Goal: Contribute content: Contribute content

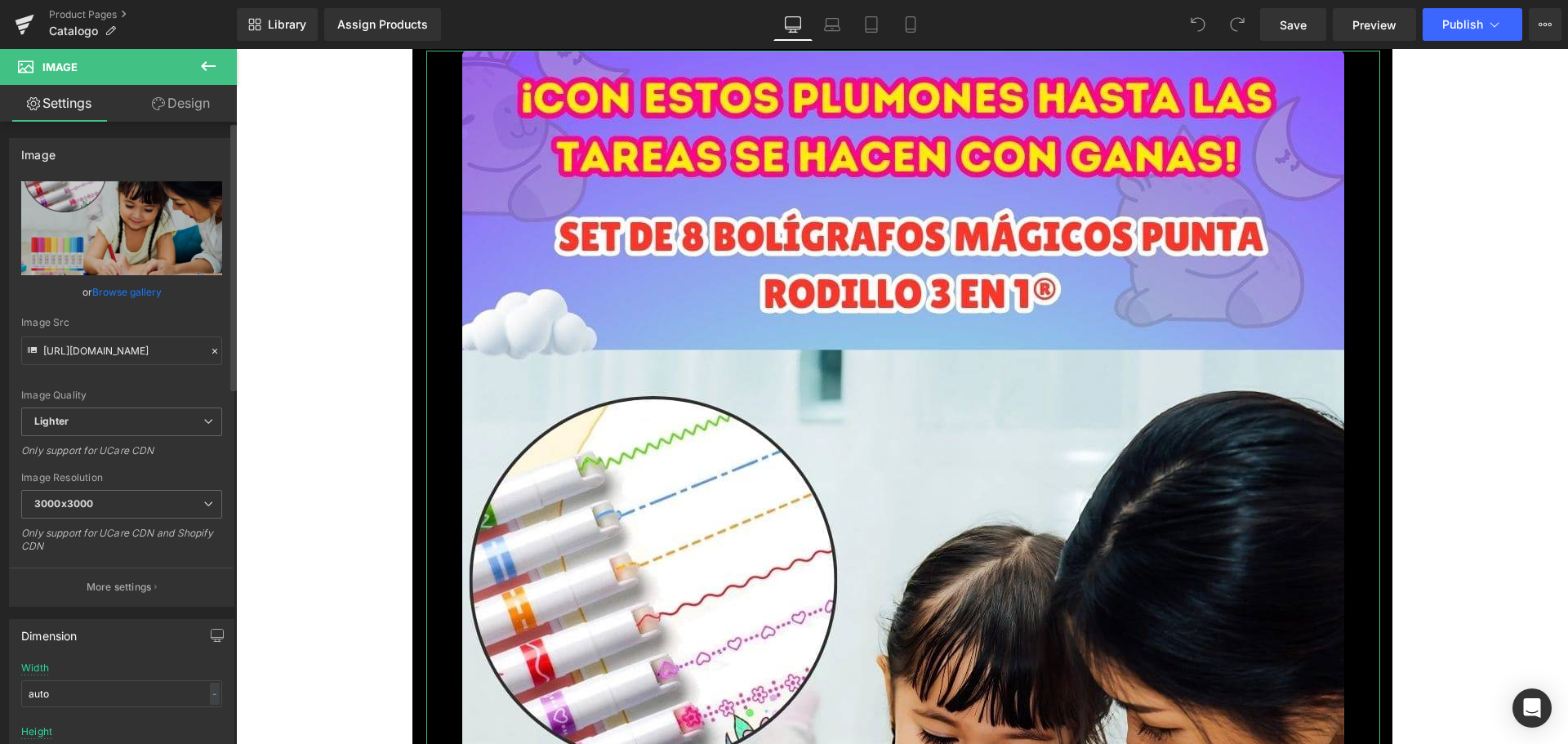
click at [136, 292] on link "Browse gallery" at bounding box center [126, 292] width 69 height 29
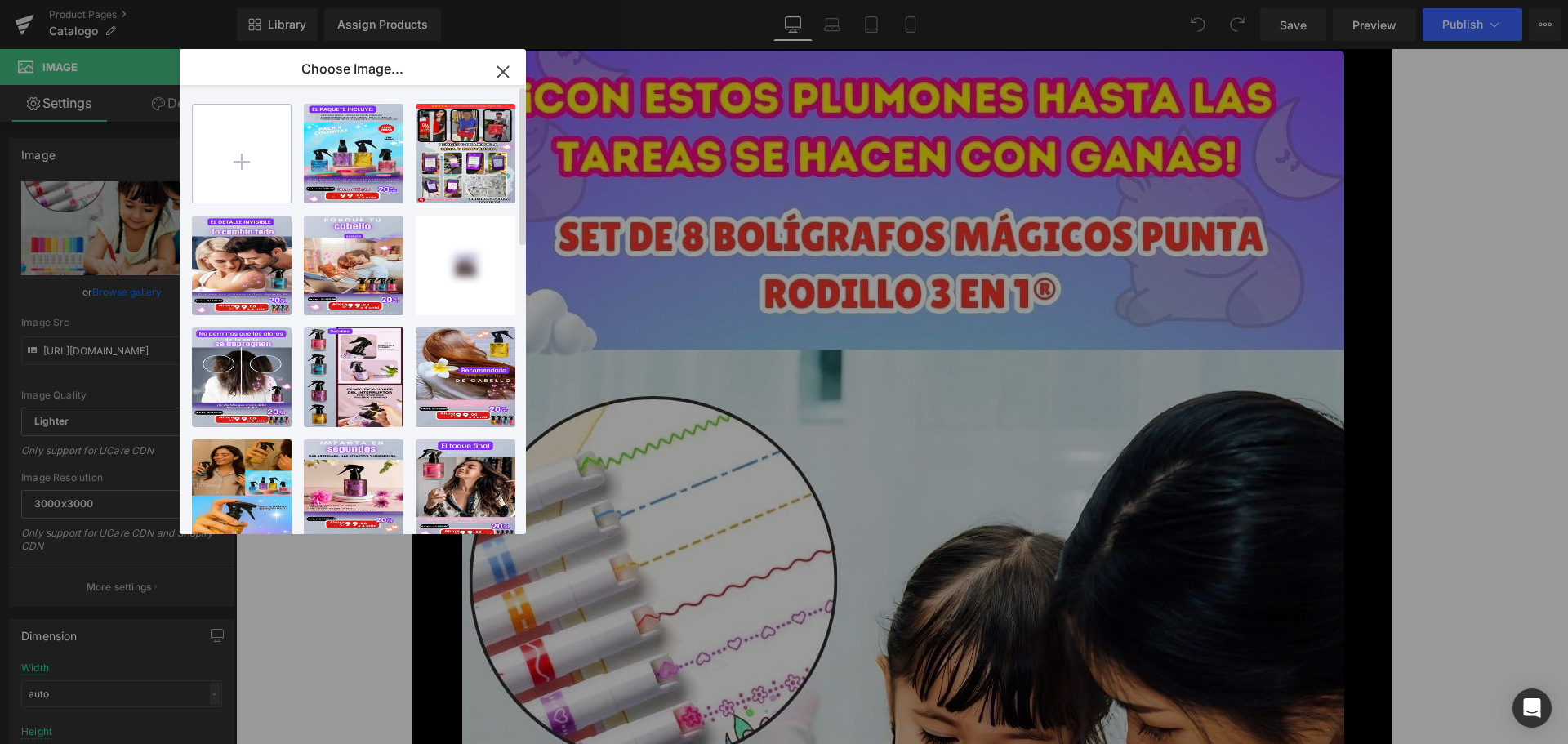
click at [258, 179] on input "file" at bounding box center [242, 154] width 98 height 98
type input "C:\fakepath\1_optimized.jpg"
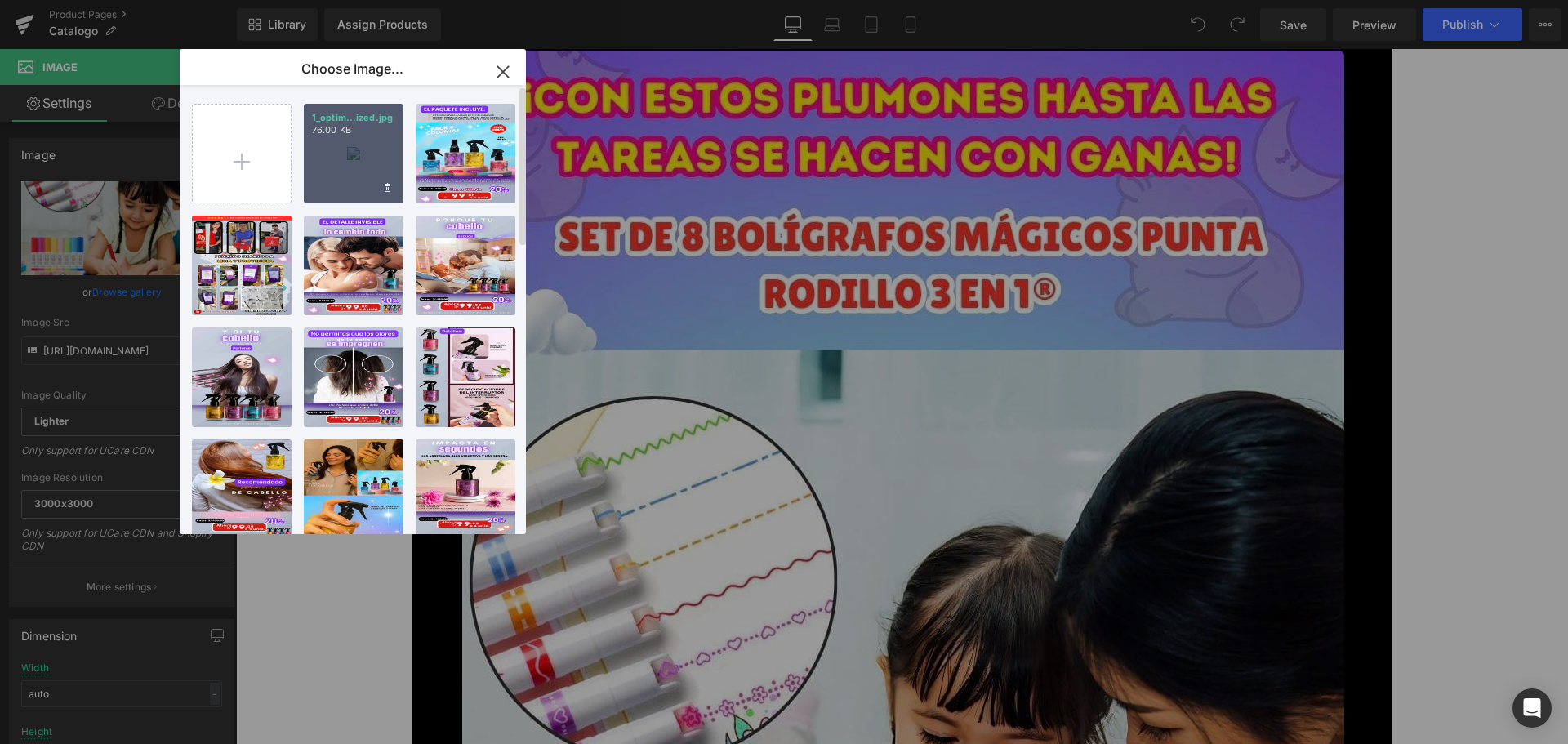
click at [361, 154] on div "1_optim...ized.jpg 76.00 KB" at bounding box center [354, 154] width 100 height 100
type input "[URL][DOMAIN_NAME]"
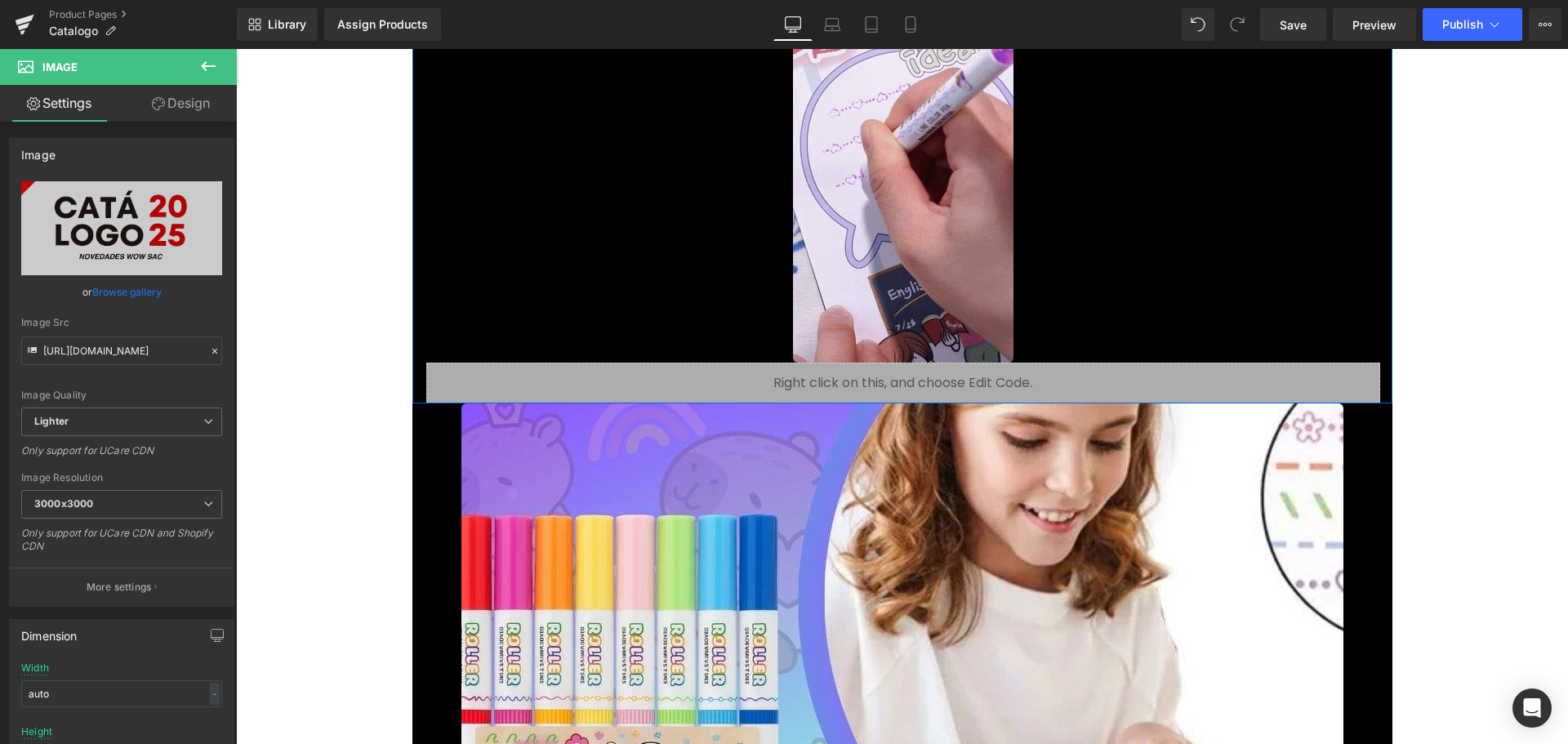
click at [768, 261] on div at bounding box center [903, 167] width 929 height 392
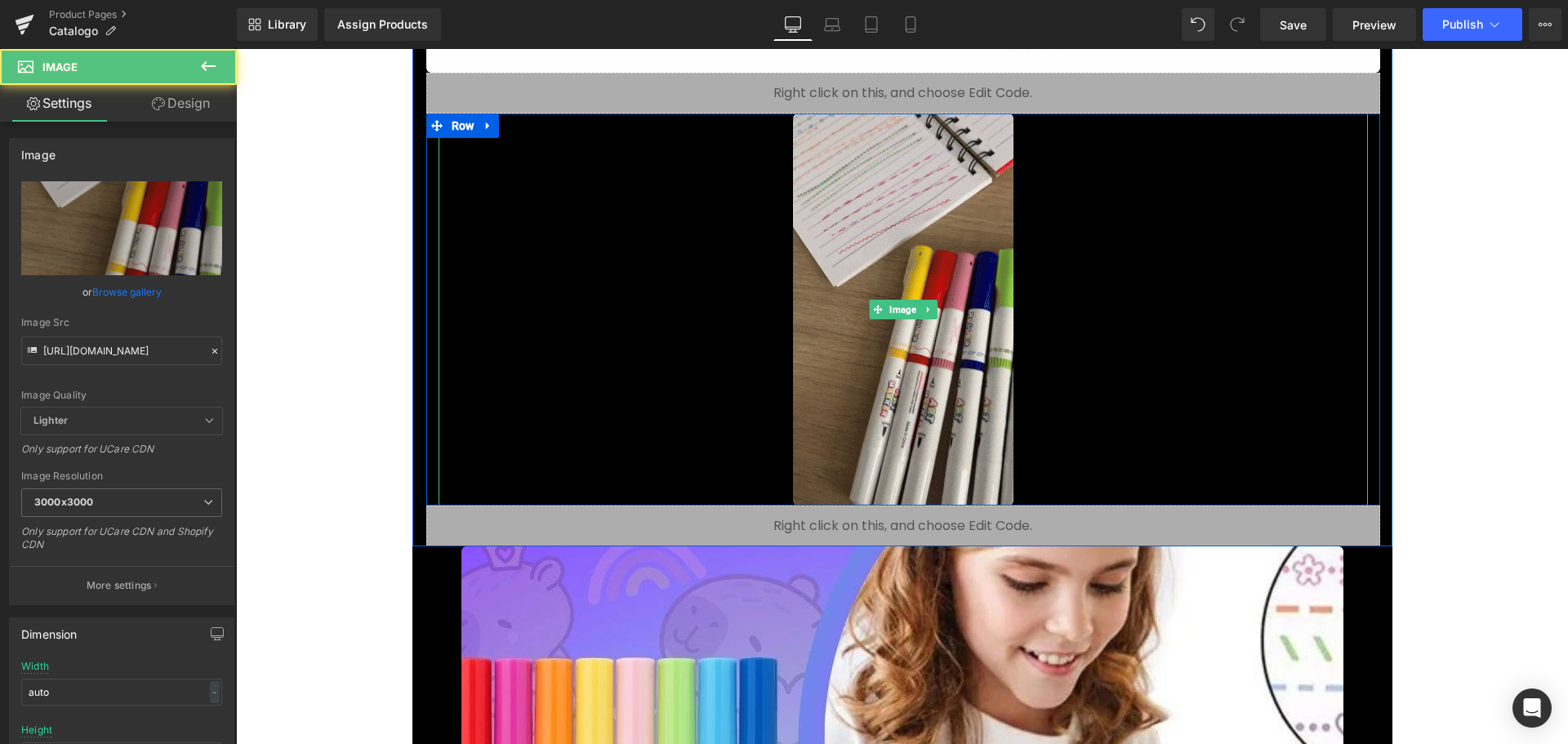
scroll to position [1307, 0]
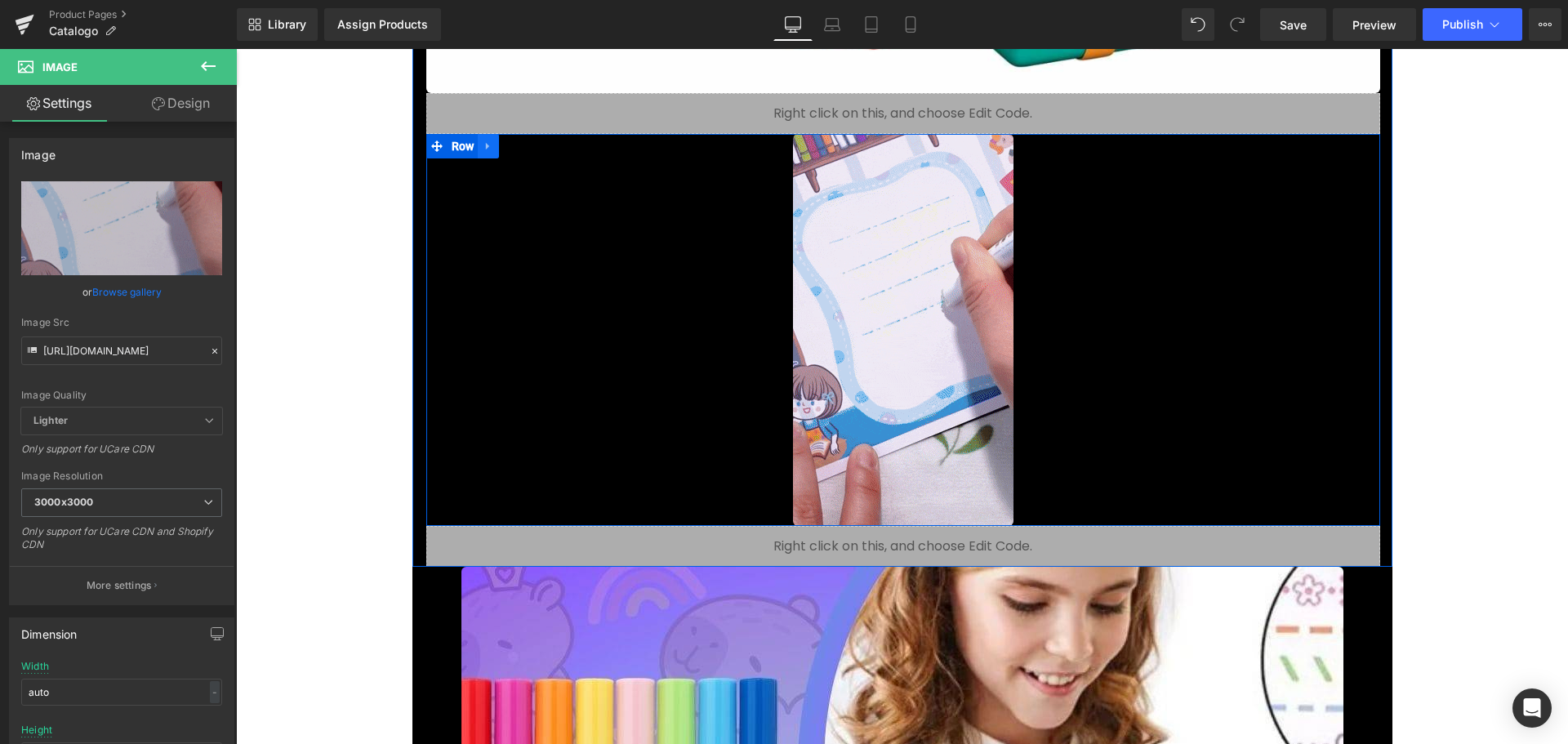
click at [488, 148] on icon at bounding box center [488, 147] width 11 height 12
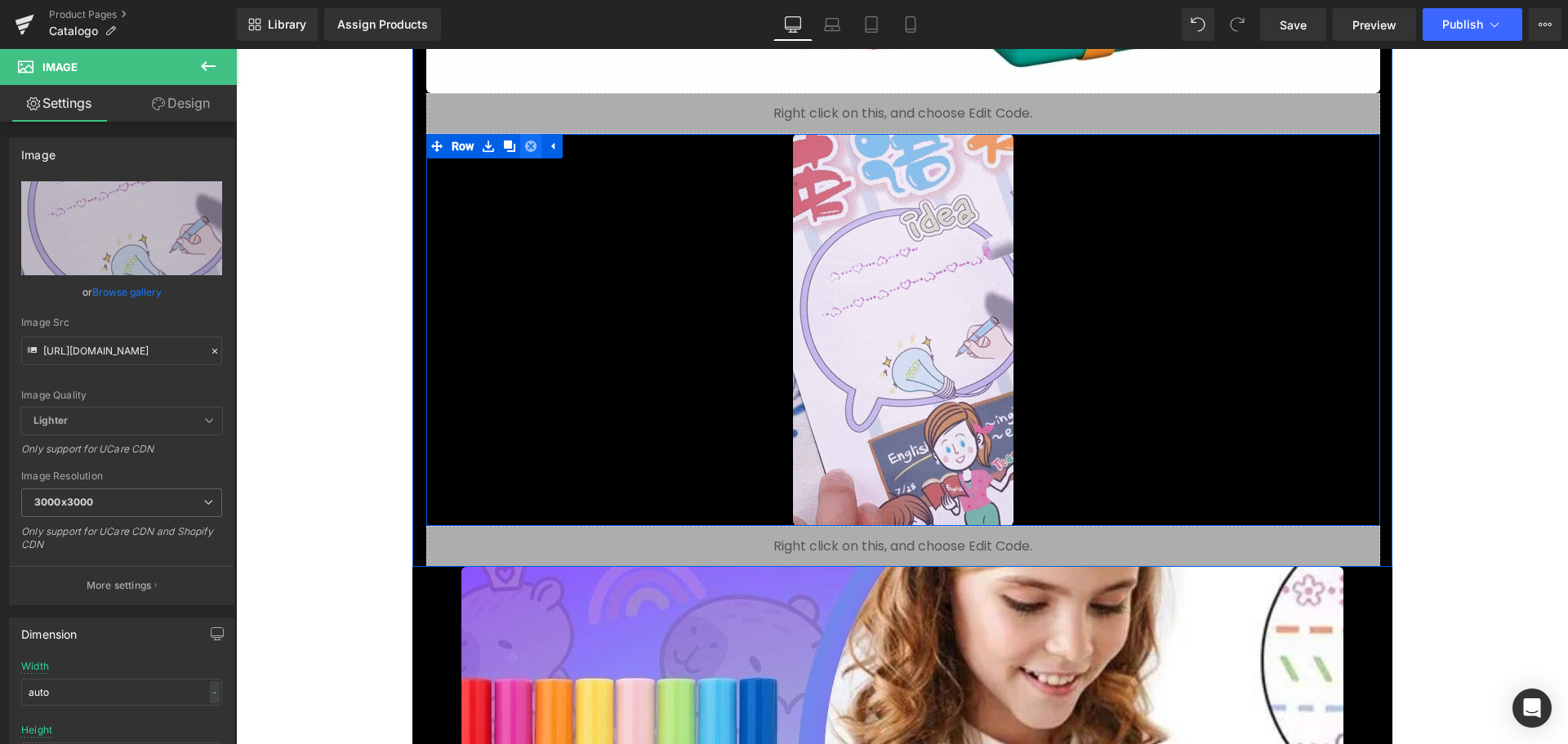
click at [525, 145] on icon at bounding box center [530, 146] width 11 height 11
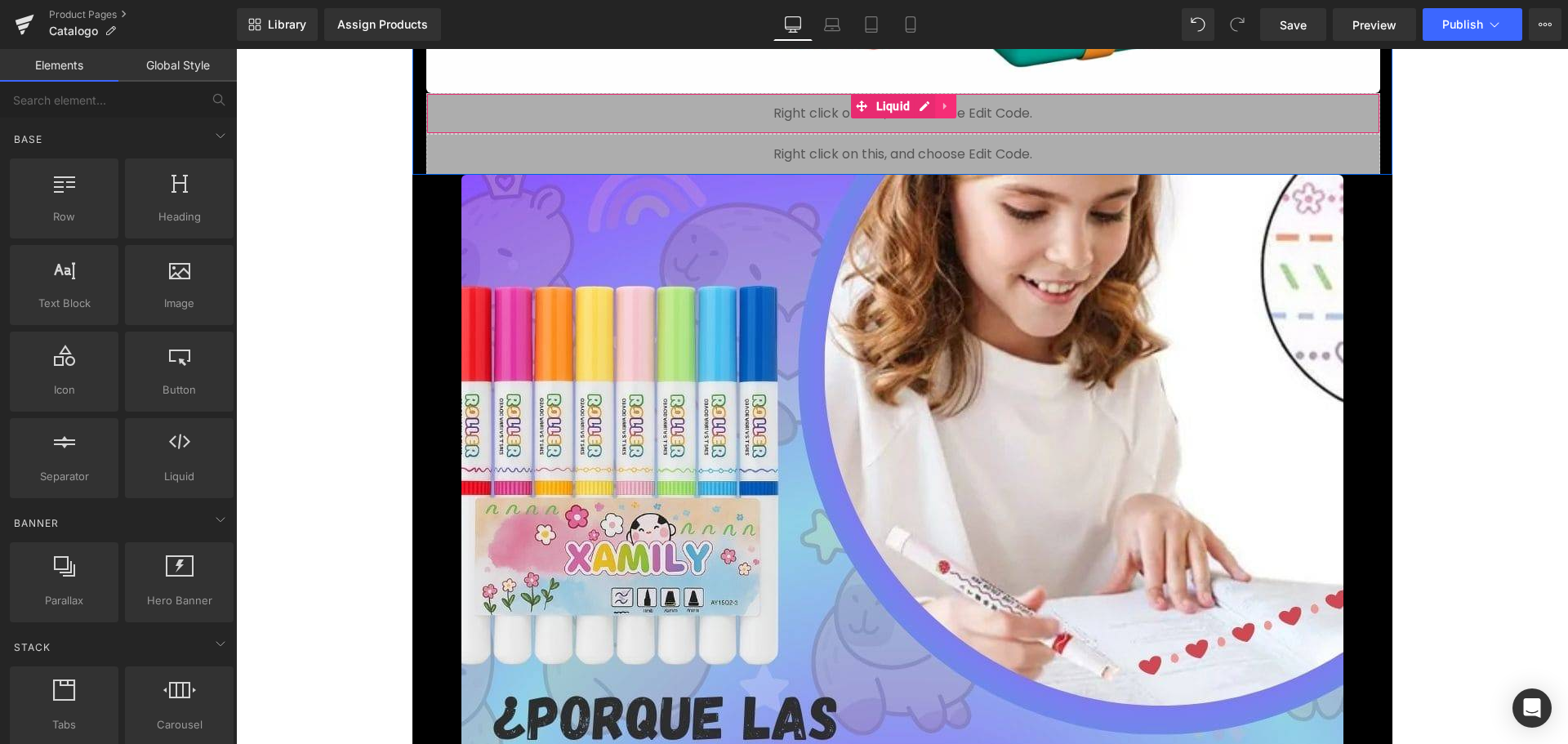
click at [943, 105] on icon at bounding box center [944, 106] width 3 height 7
click at [950, 106] on icon at bounding box center [955, 105] width 11 height 11
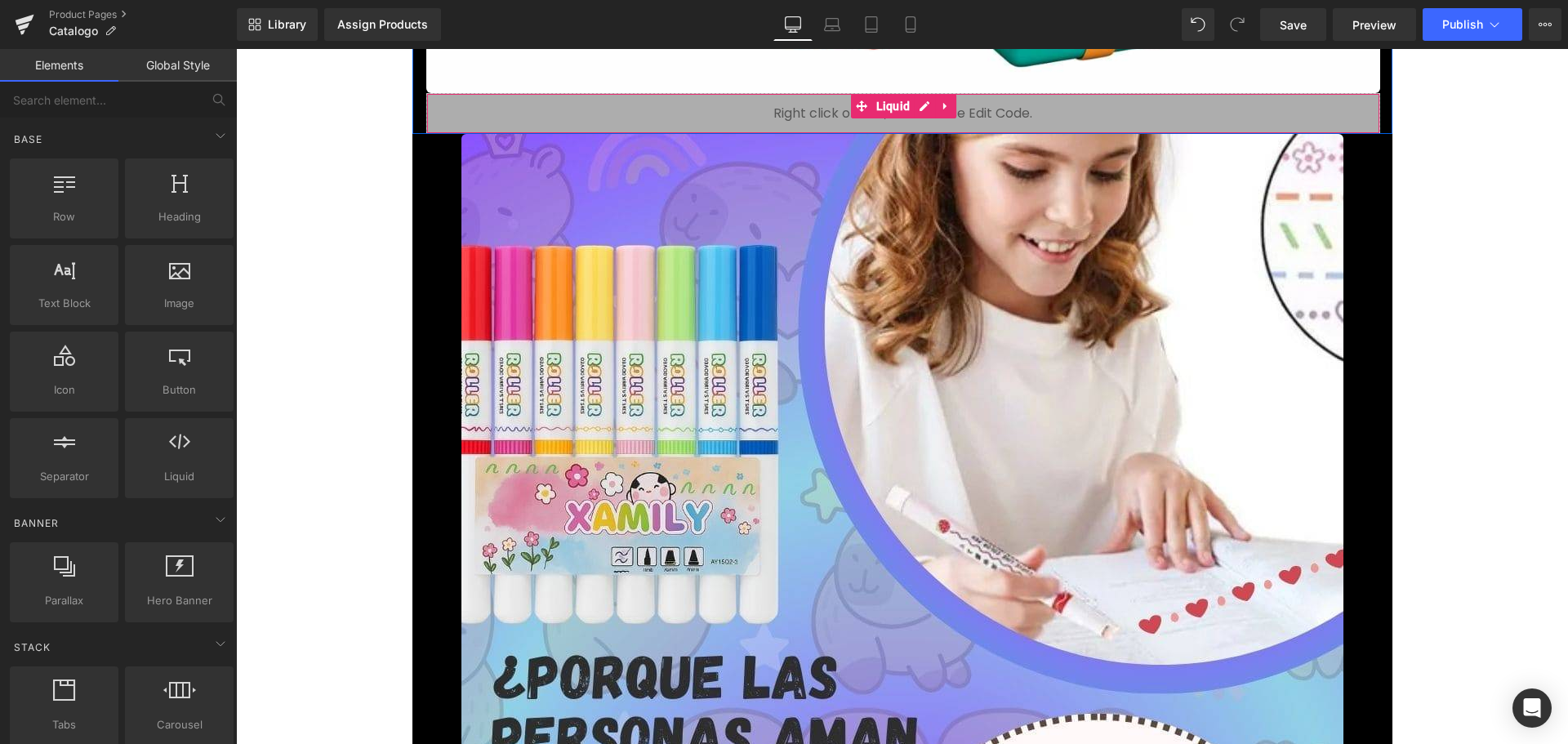
click at [949, 106] on link at bounding box center [944, 106] width 21 height 25
click at [952, 106] on icon at bounding box center [955, 105] width 11 height 11
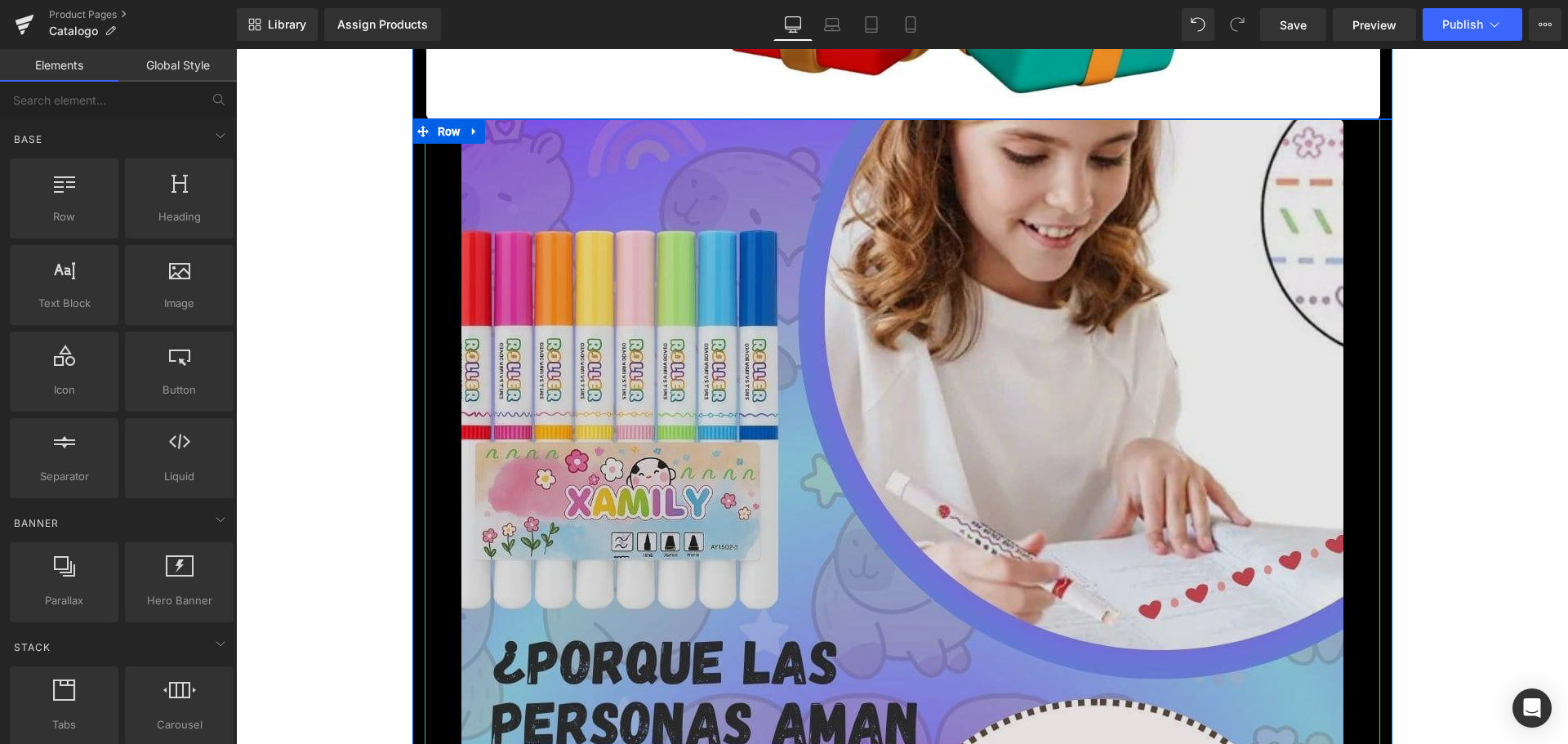
scroll to position [1062, 0]
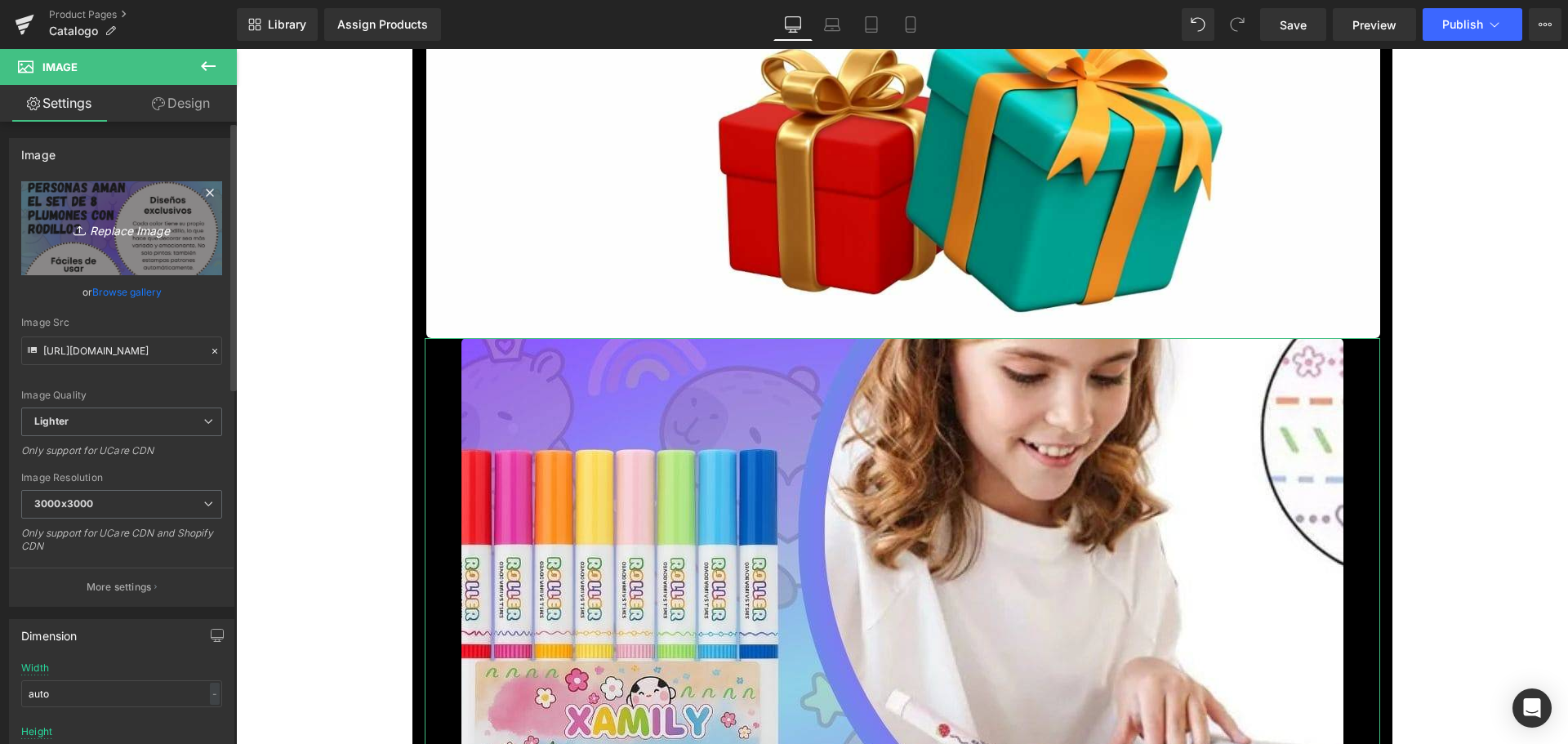
click at [129, 232] on icon "Replace Image" at bounding box center [121, 228] width 131 height 20
type input "C:\fakepath\2_optimized.jpg"
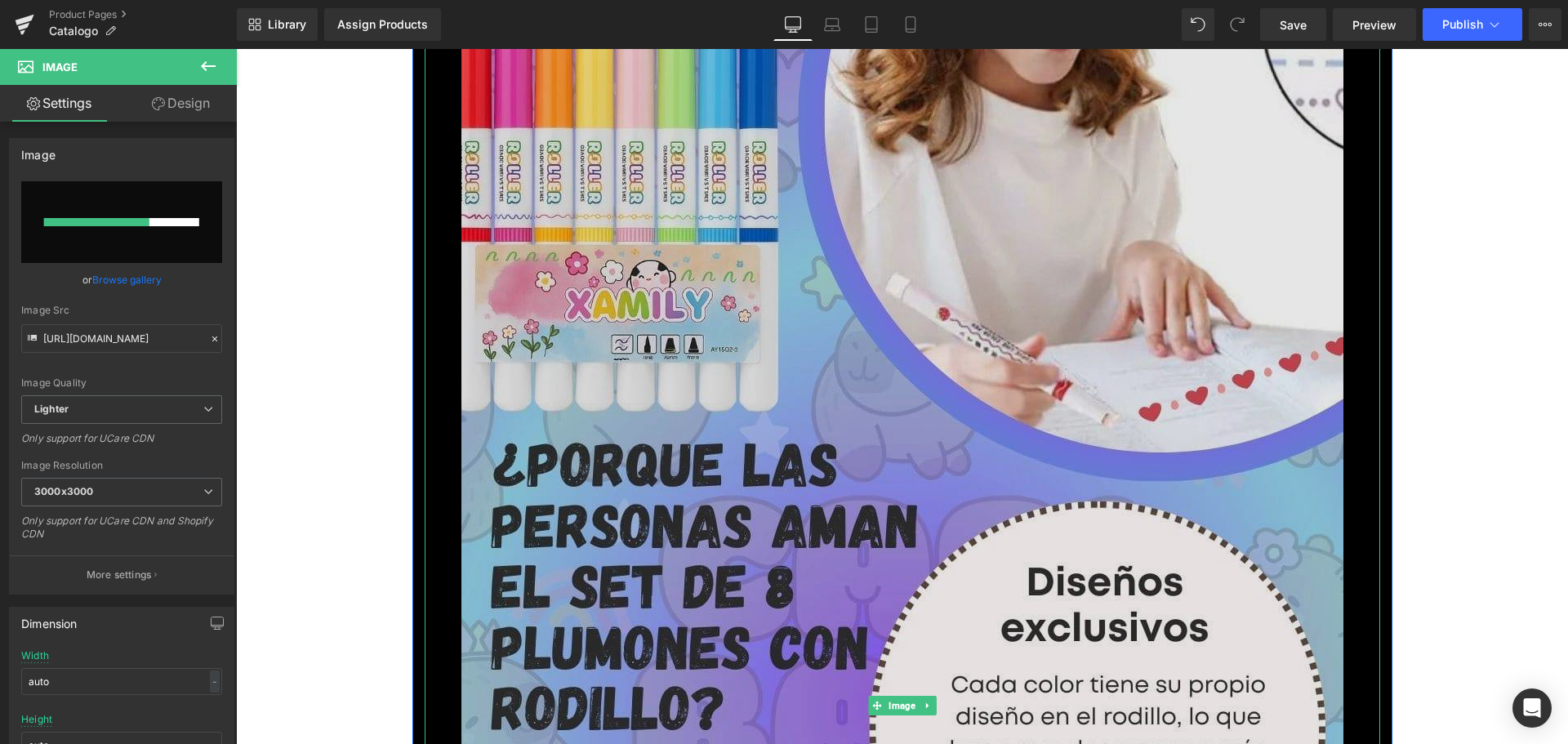
scroll to position [1552, 0]
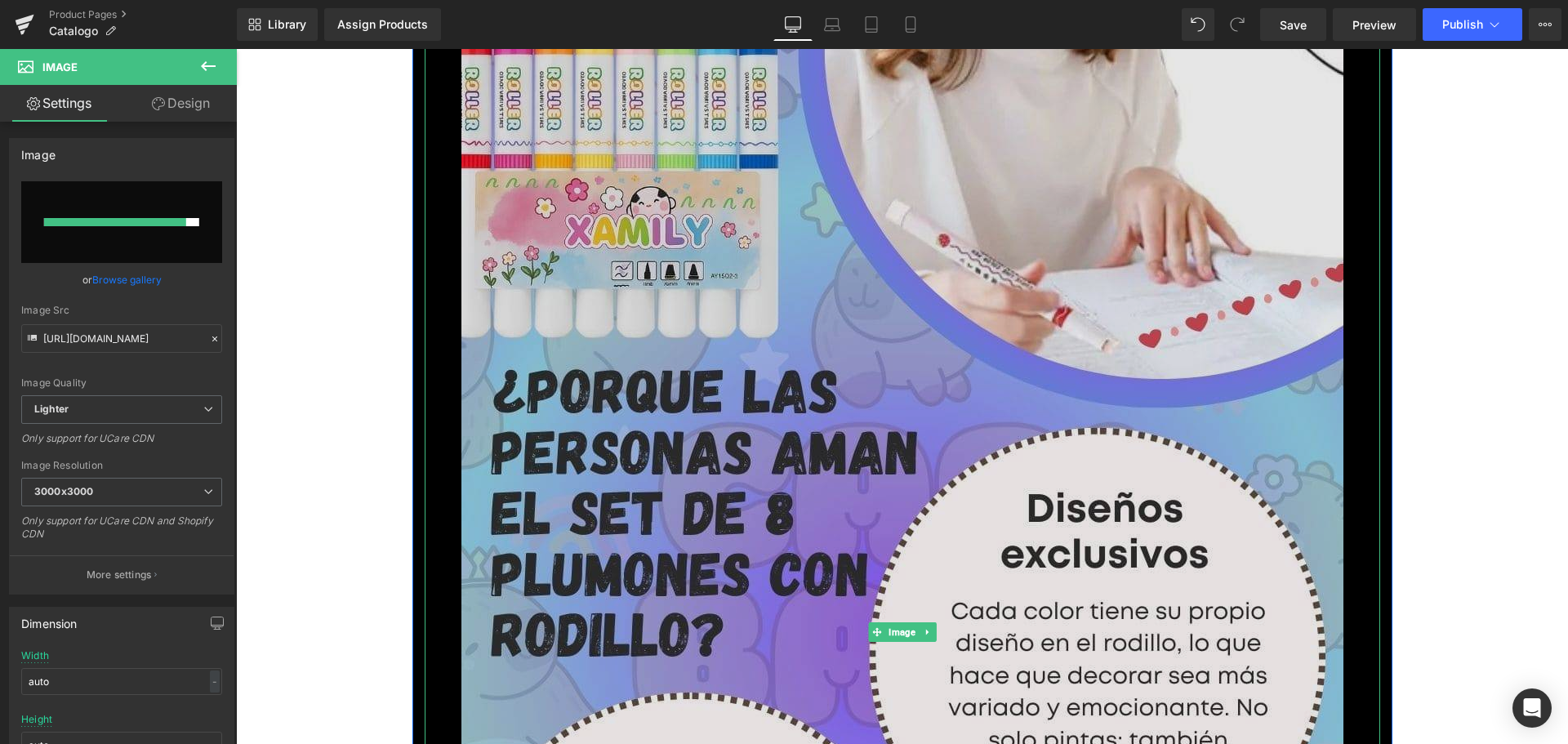
type input "[URL][DOMAIN_NAME]"
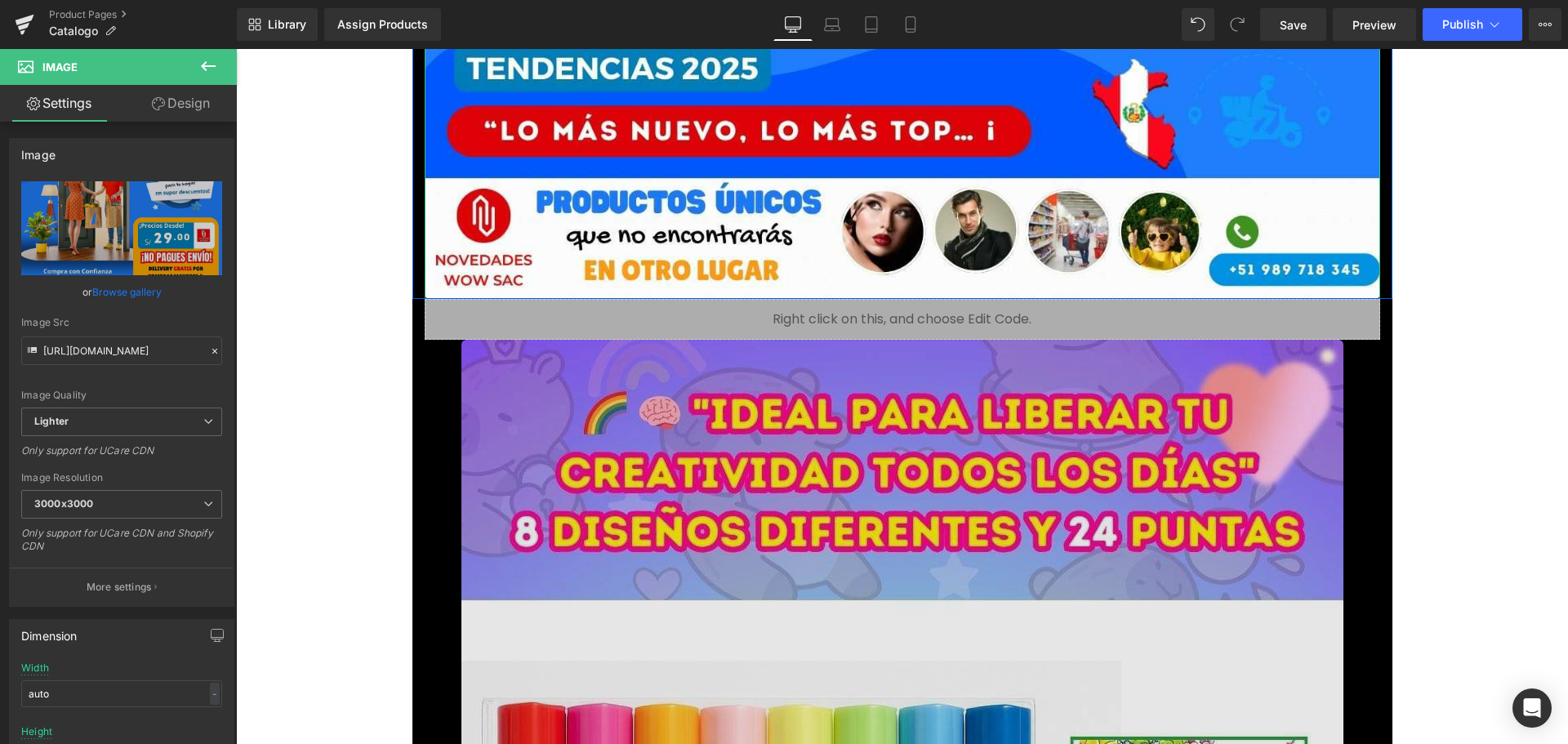
scroll to position [2533, 0]
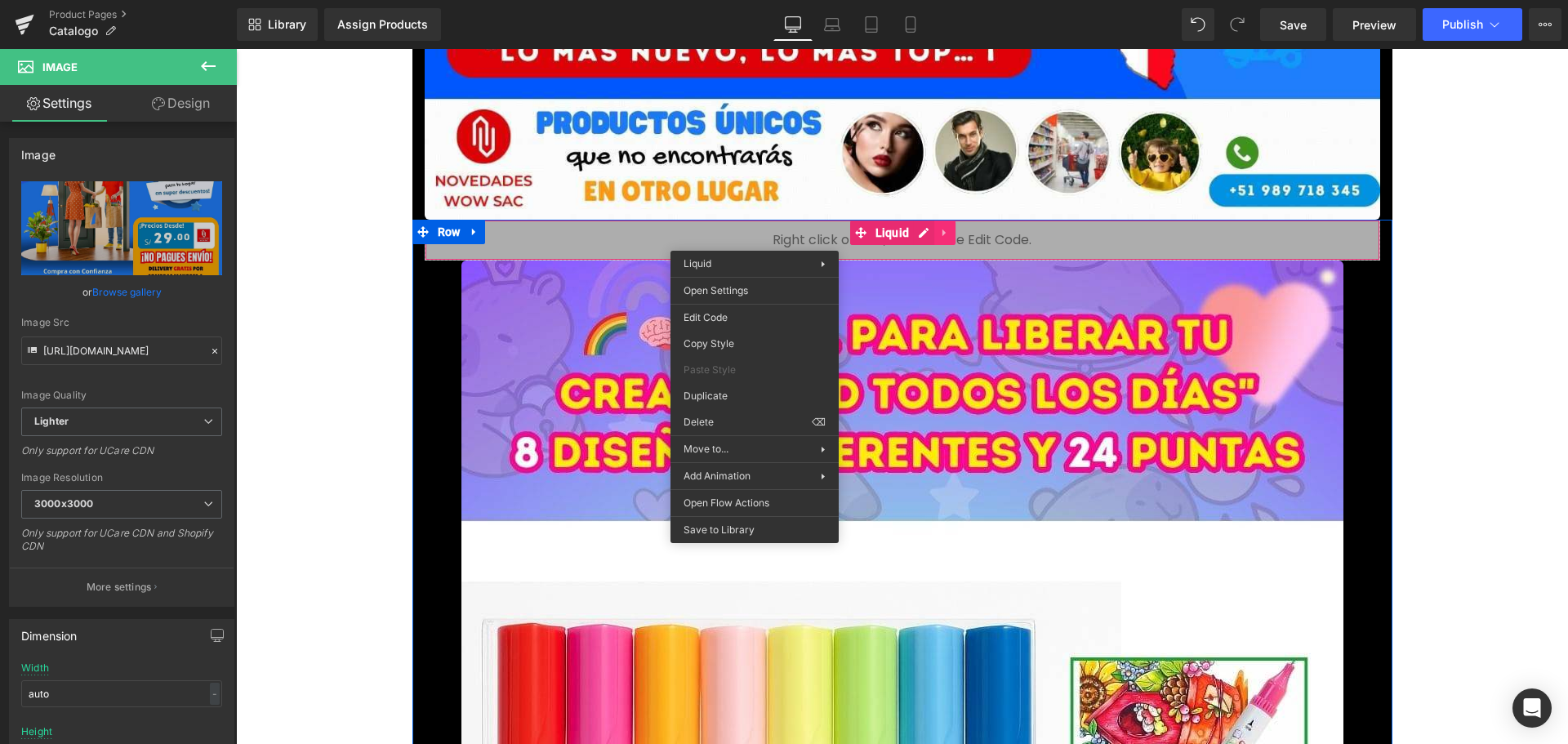
click at [943, 232] on div "Liquid" at bounding box center [902, 240] width 955 height 41
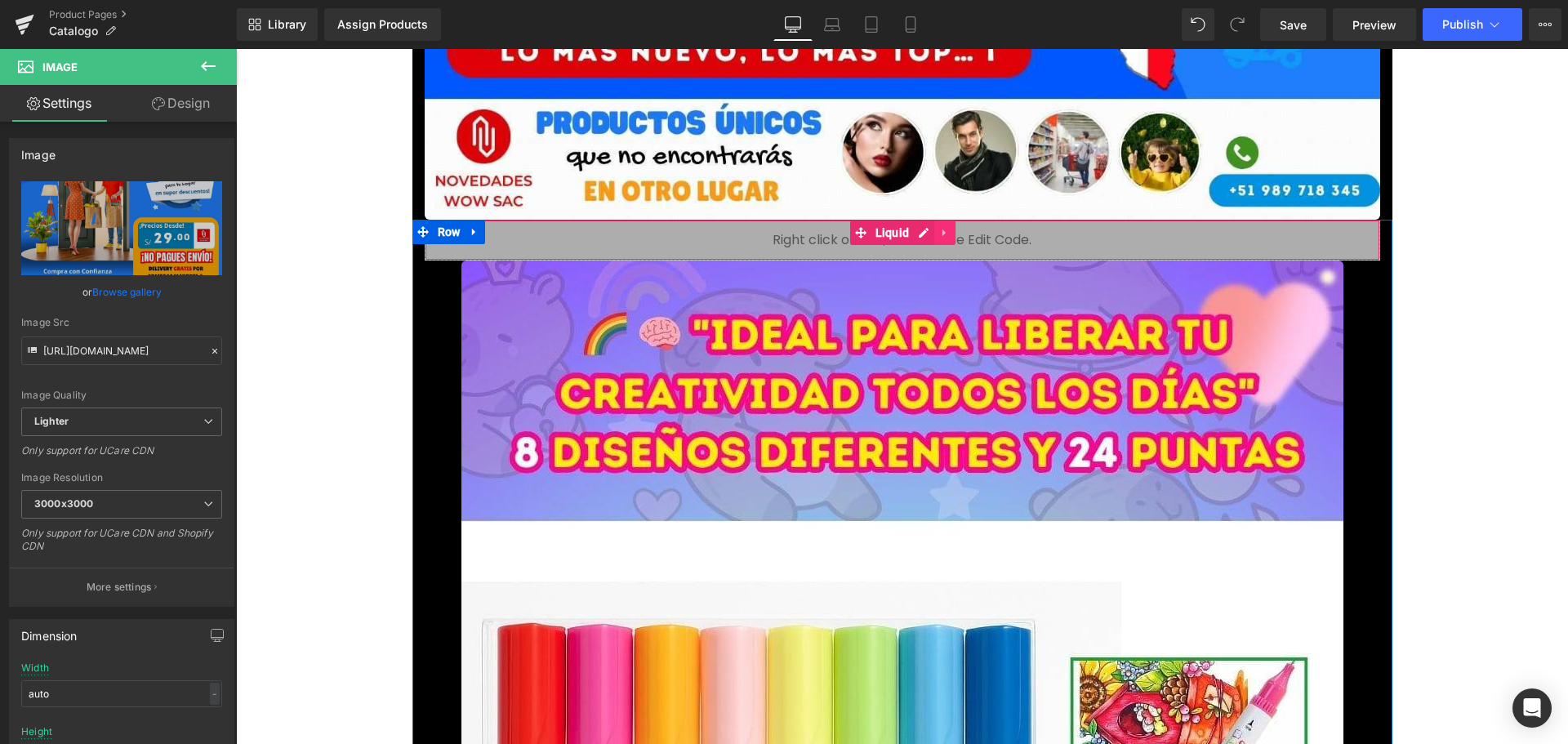
click at [939, 236] on icon at bounding box center [944, 232] width 11 height 12
click at [951, 234] on icon at bounding box center [954, 232] width 11 height 12
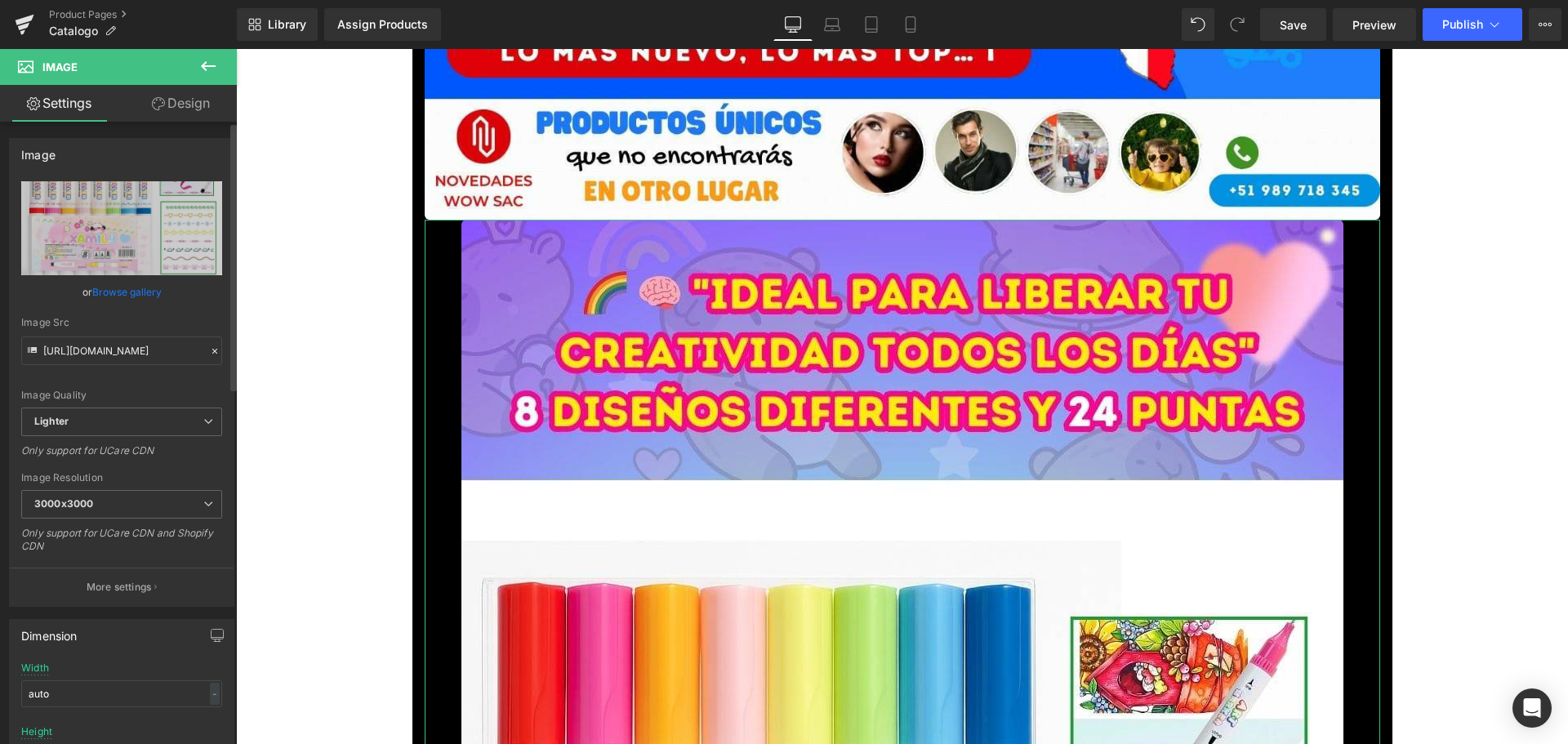
click at [127, 290] on link "Browse gallery" at bounding box center [126, 292] width 69 height 29
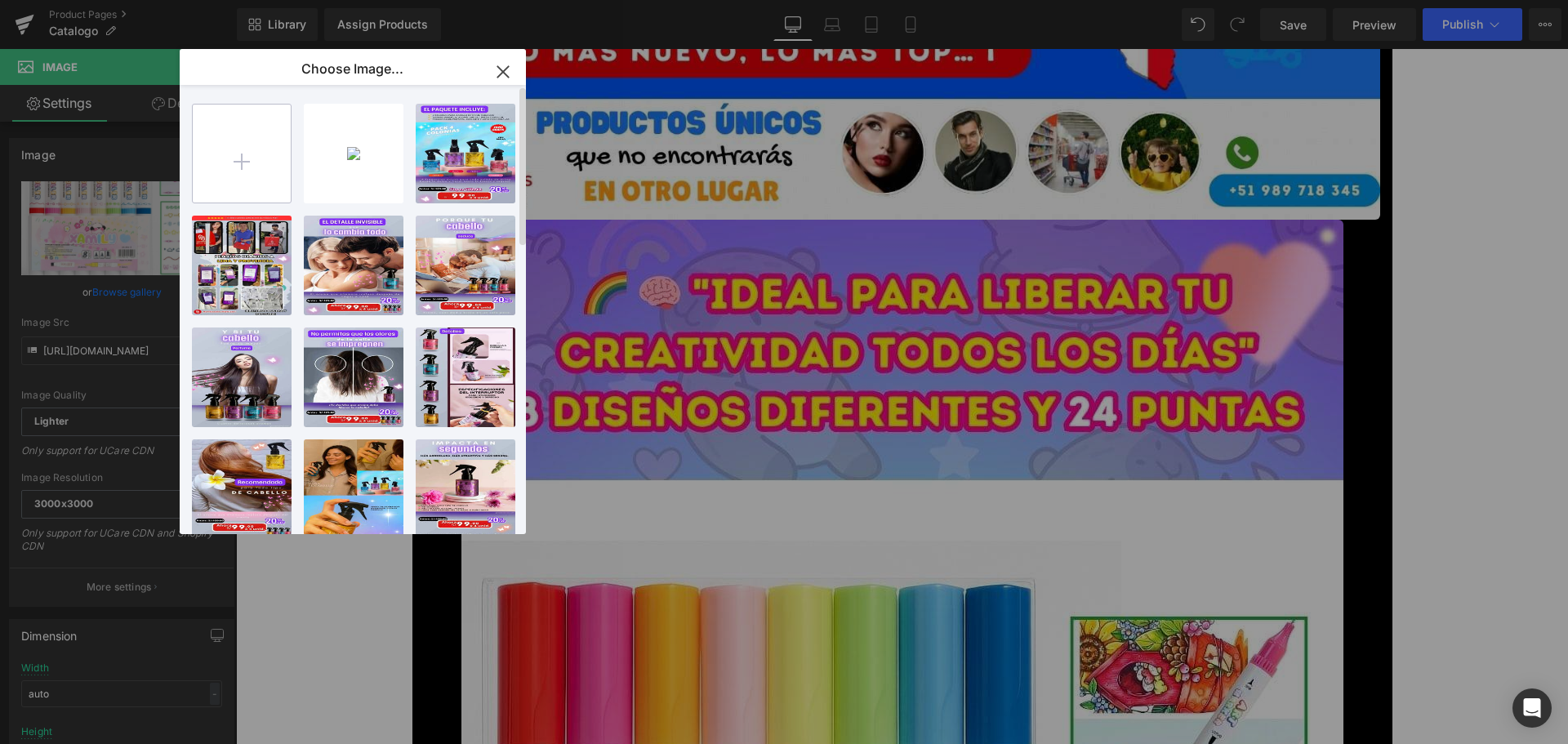
click at [248, 195] on input "file" at bounding box center [242, 154] width 98 height 98
type input "C:\fakepath\3_optimized.jpg"
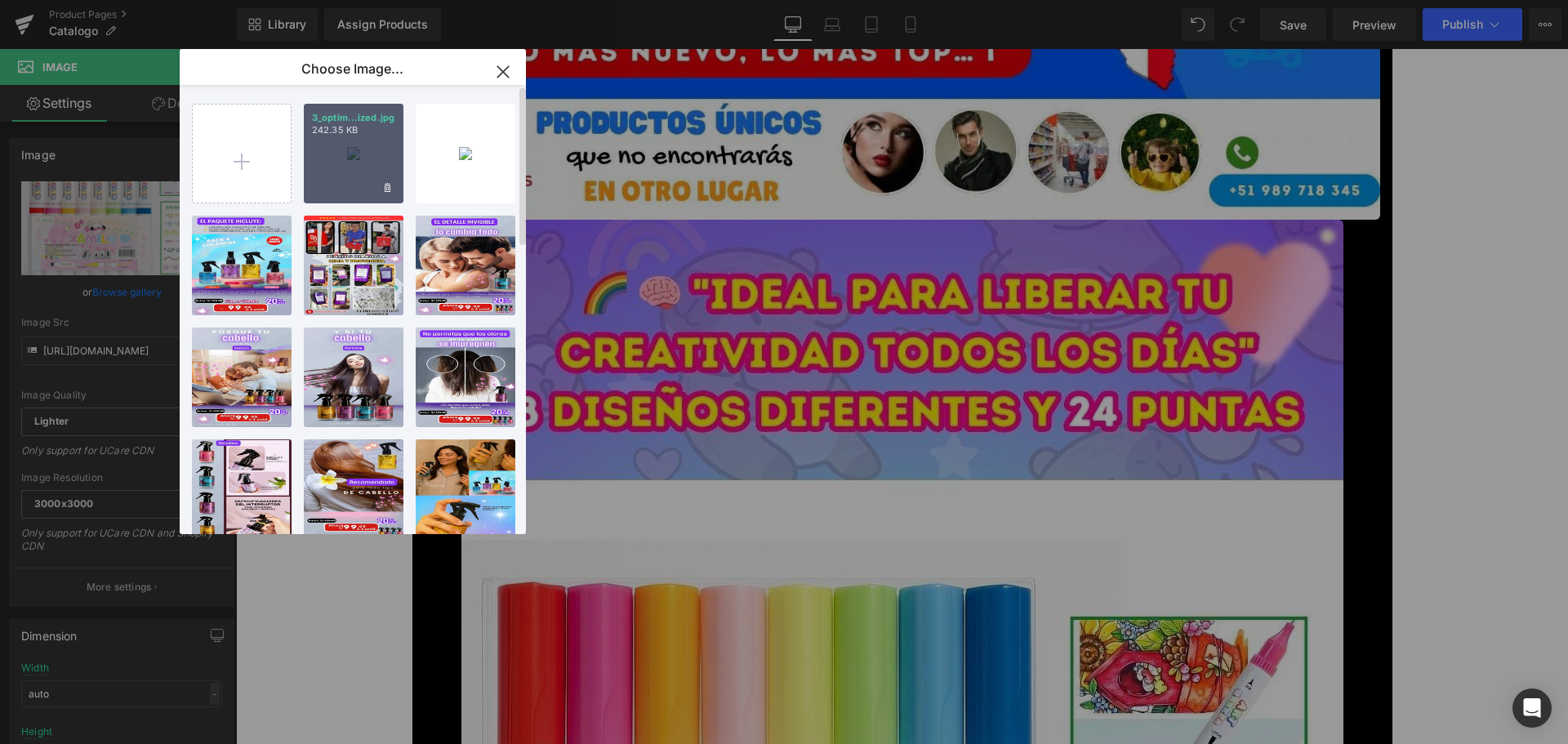
click at [366, 180] on div "3_optim...ized.jpg 242.35 KB" at bounding box center [354, 154] width 100 height 100
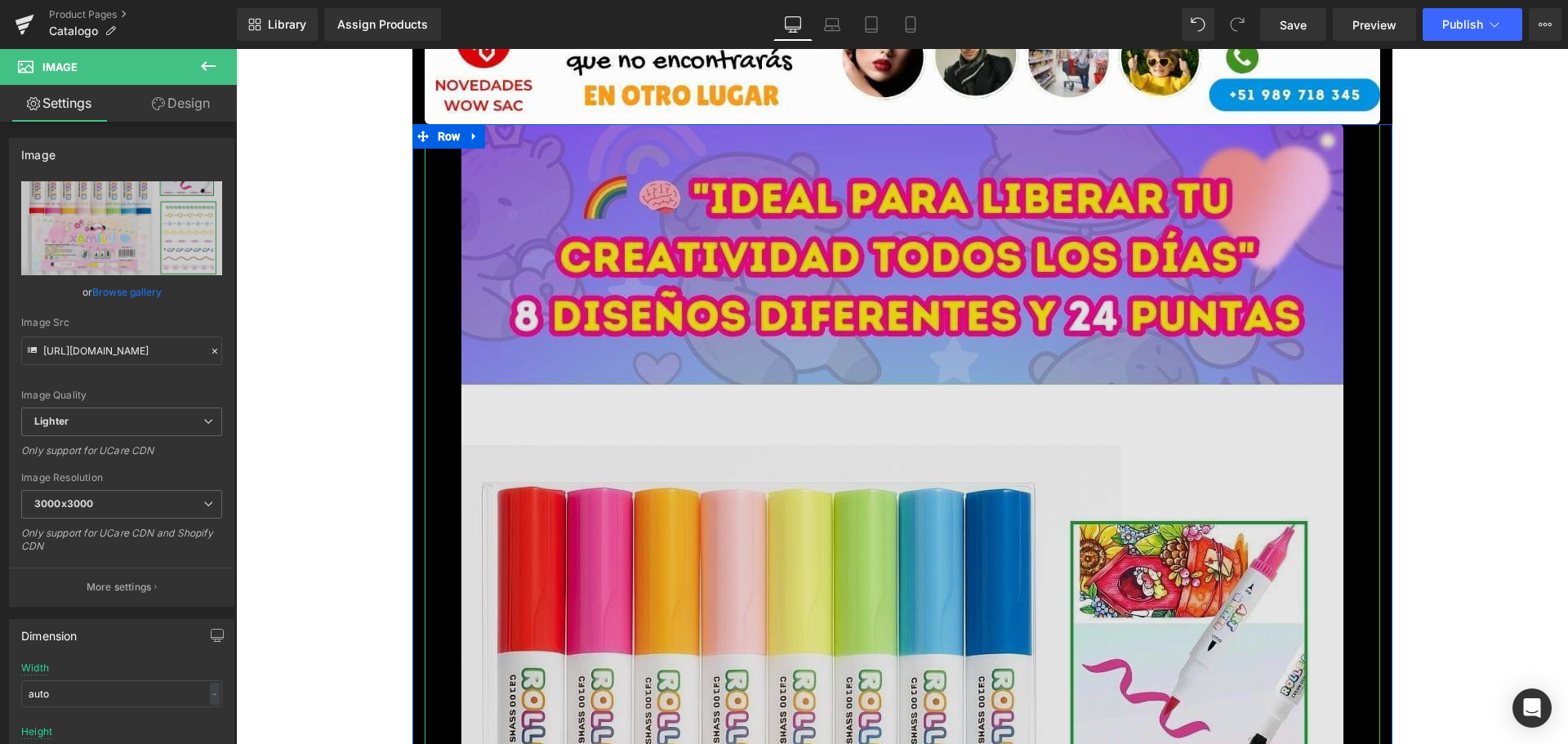
scroll to position [2778, 0]
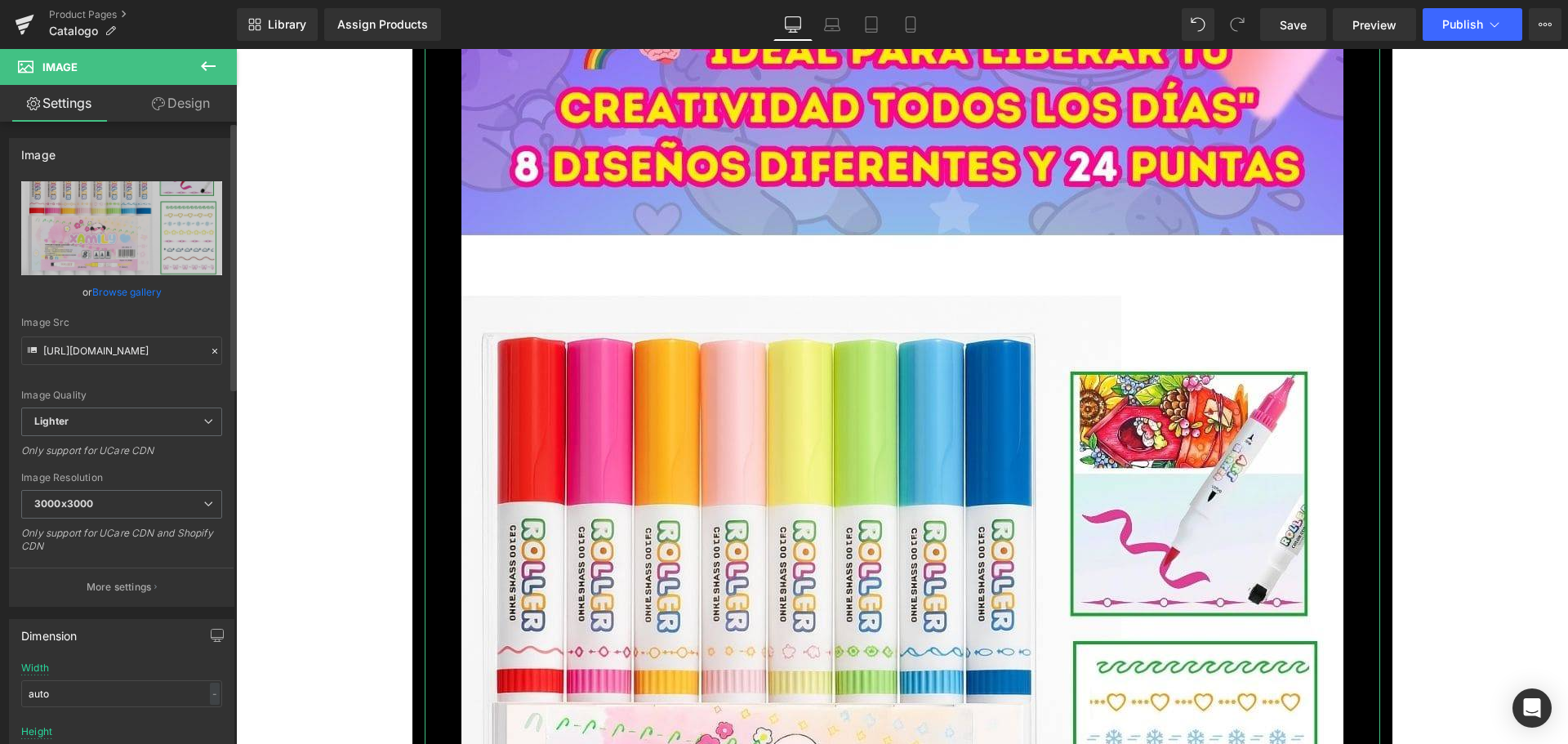
click at [142, 293] on link "Browse gallery" at bounding box center [126, 292] width 69 height 29
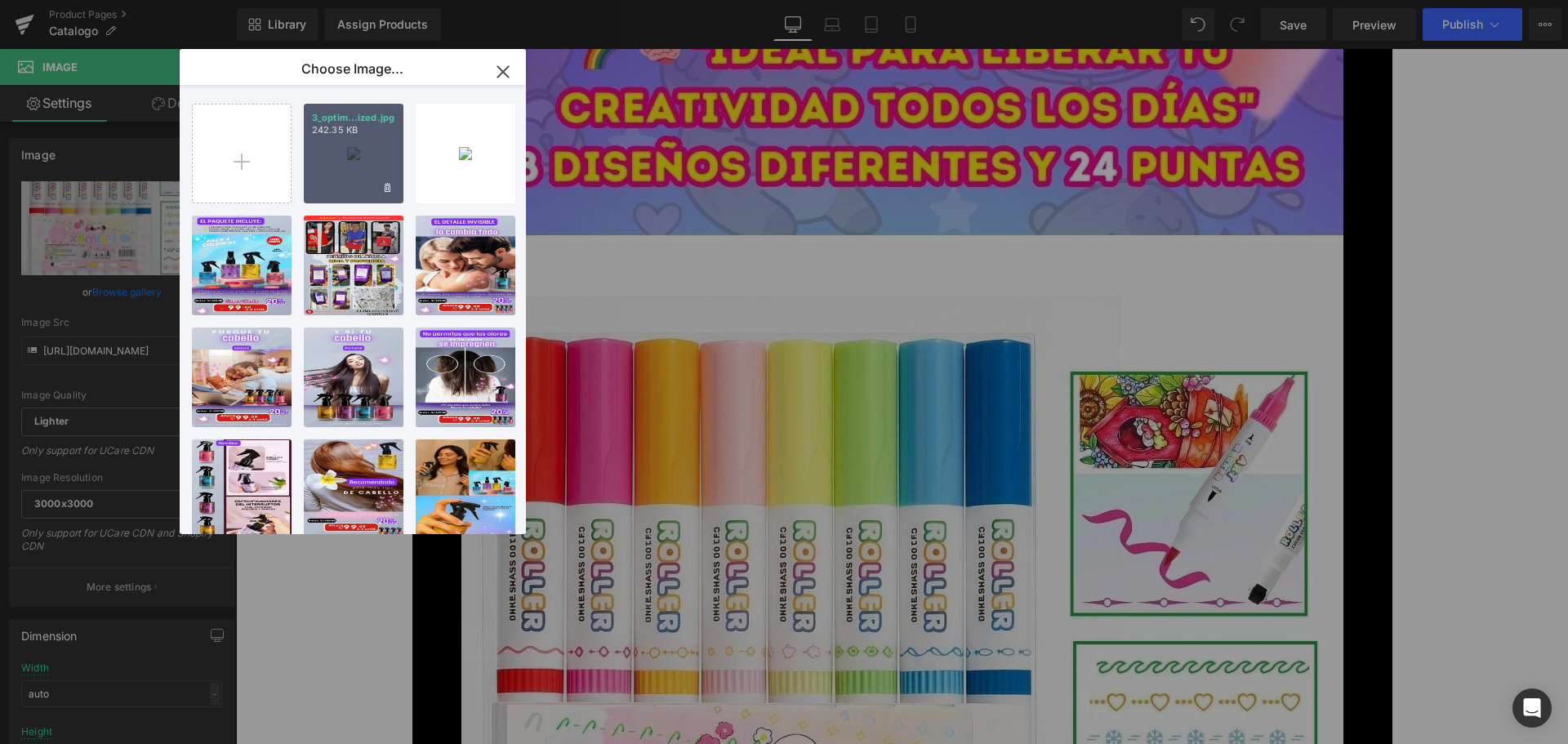
click at [359, 188] on div "3_optim...ized.jpg 242.35 KB" at bounding box center [354, 154] width 100 height 100
type input "[URL][DOMAIN_NAME]"
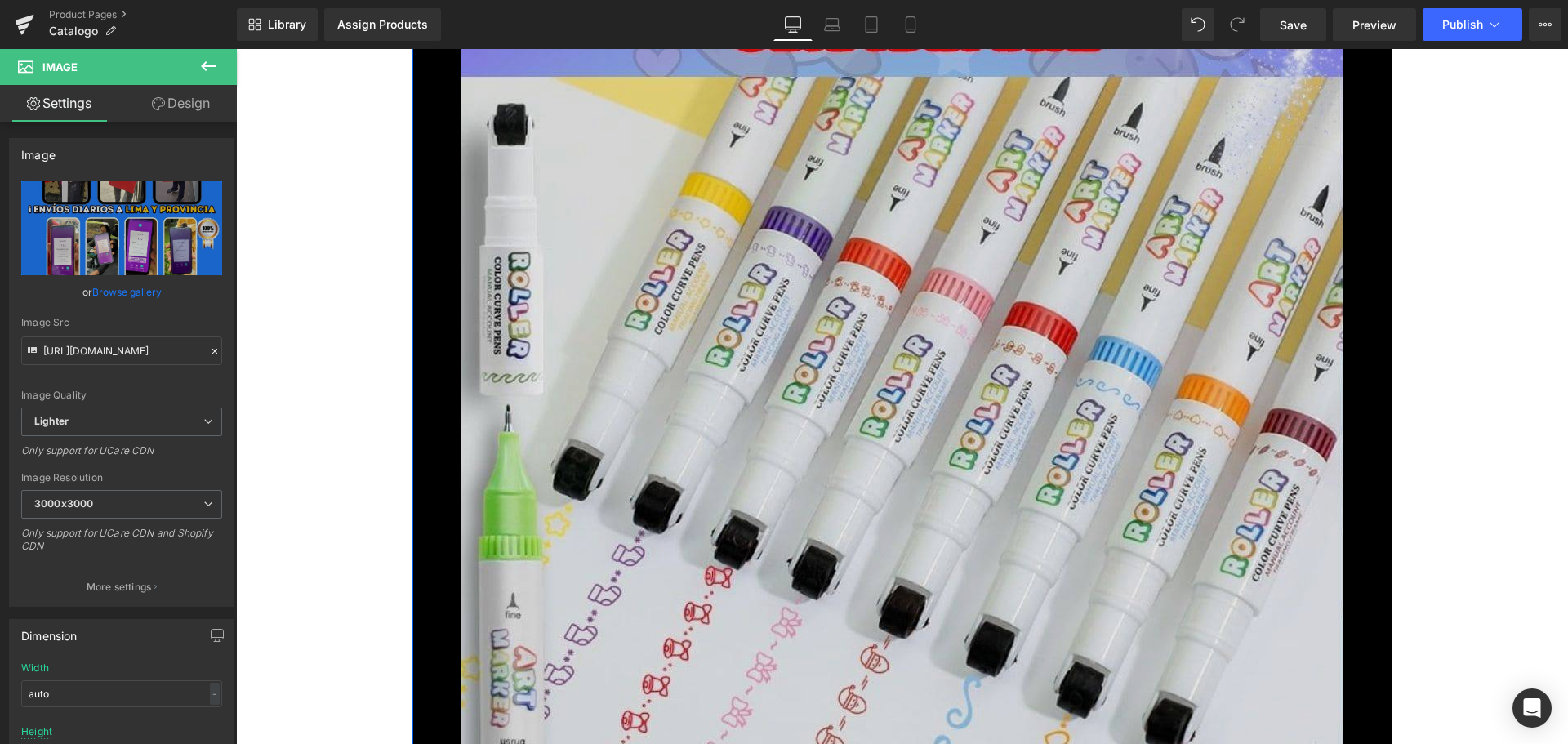
scroll to position [4330, 0]
click at [842, 361] on img at bounding box center [902, 599] width 881 height 1569
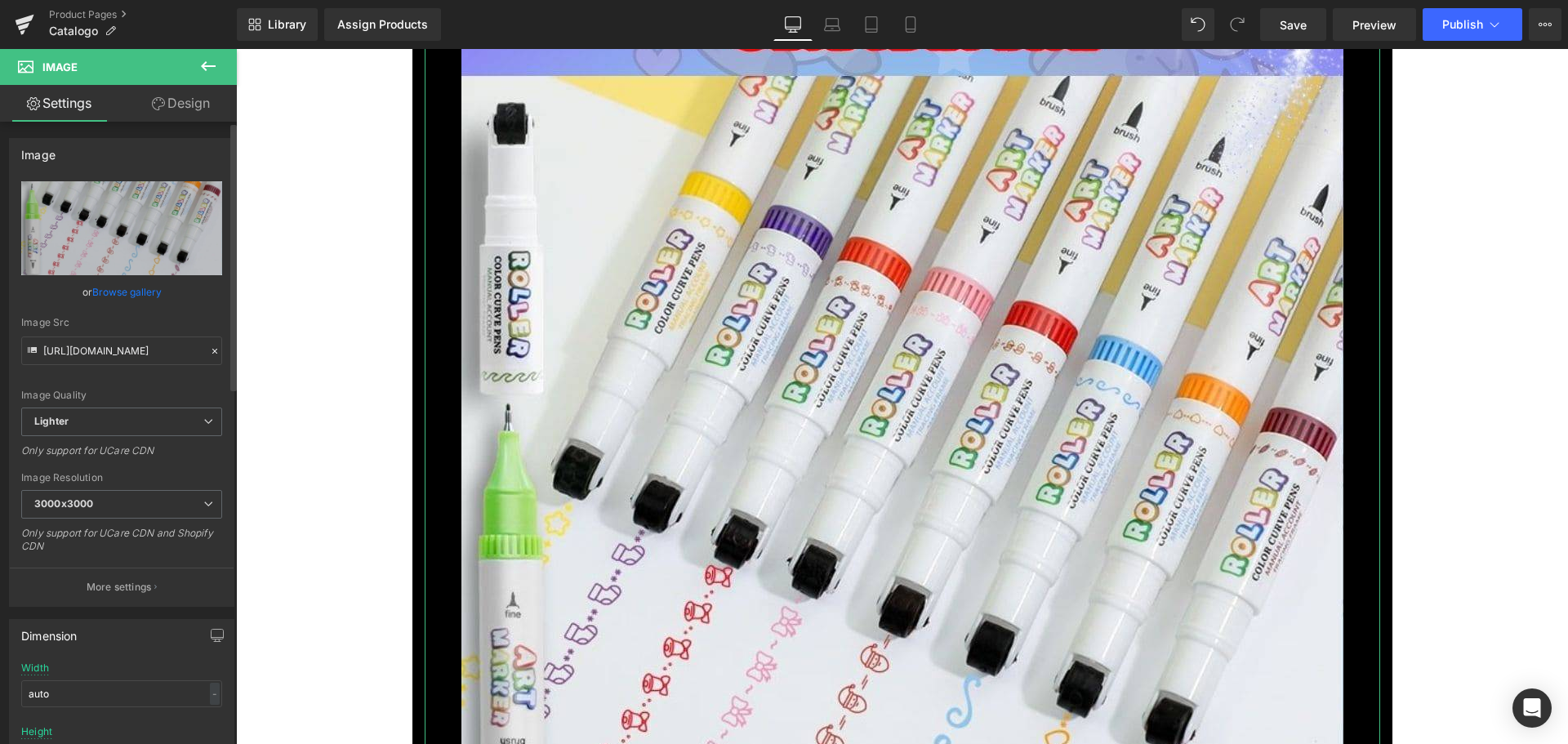
click at [142, 298] on link "Browse gallery" at bounding box center [126, 292] width 69 height 29
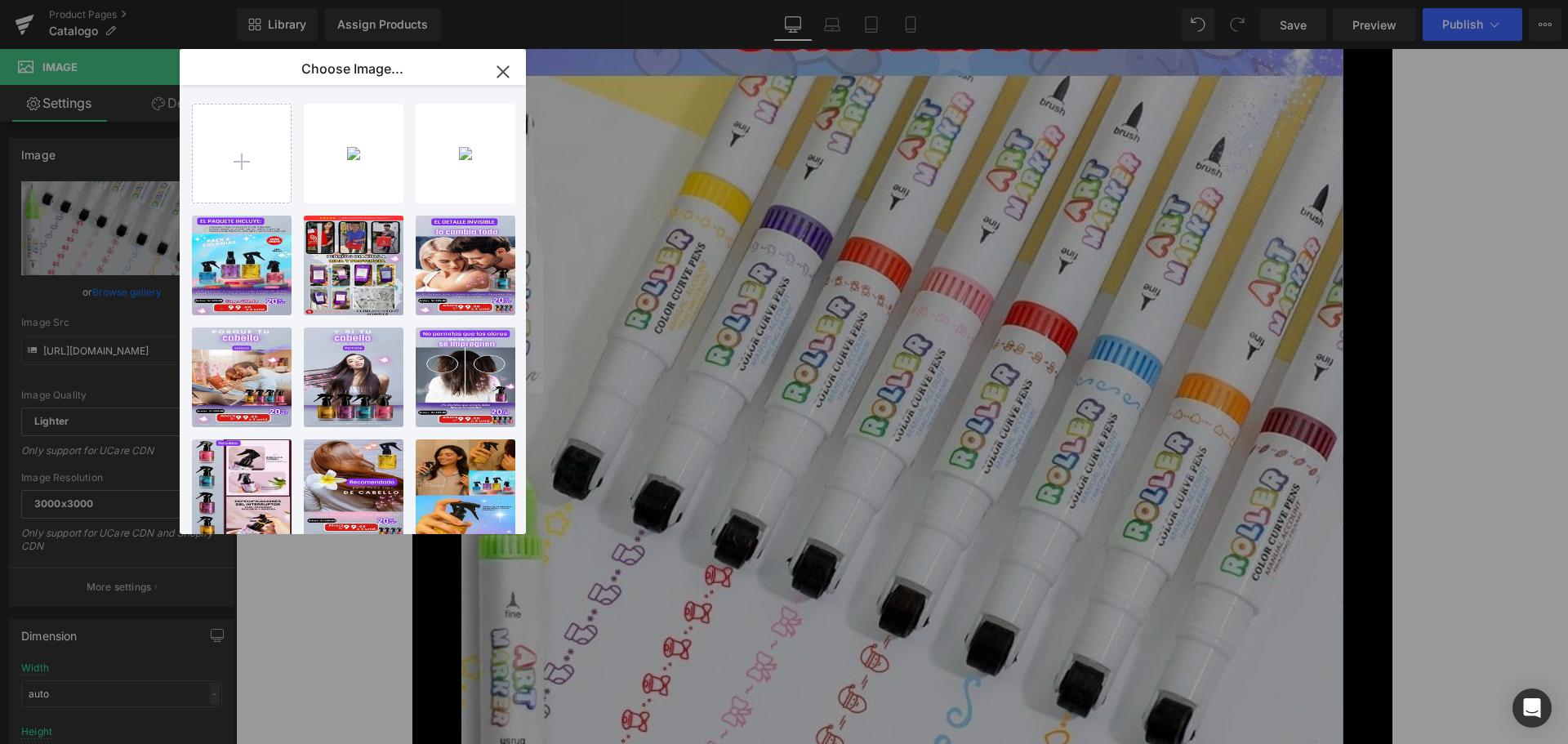
click at [502, 74] on icon "button" at bounding box center [503, 71] width 11 height 11
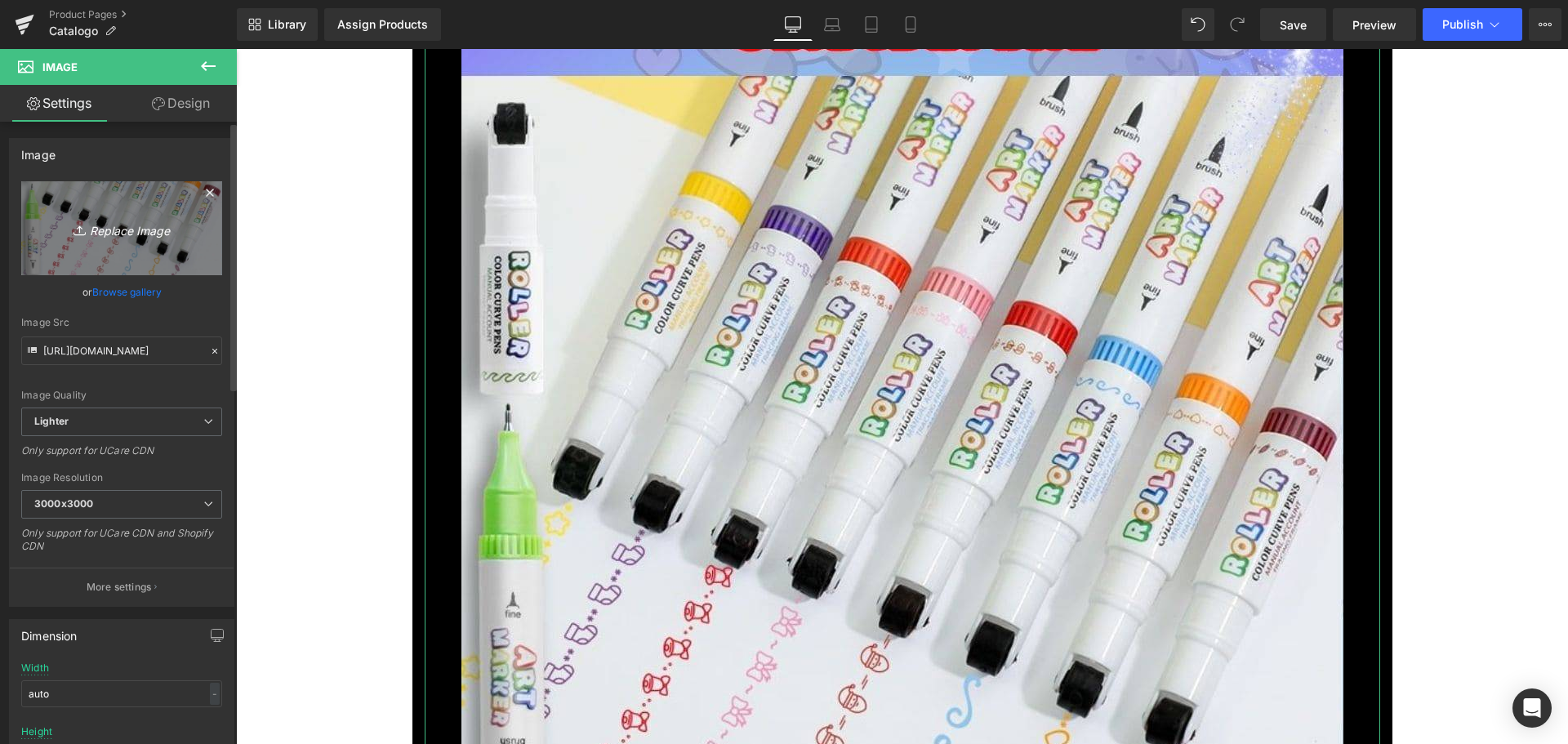
click at [134, 229] on icon "Replace Image" at bounding box center [121, 228] width 131 height 20
type input "C:\fakepath\4_optimized.jpg"
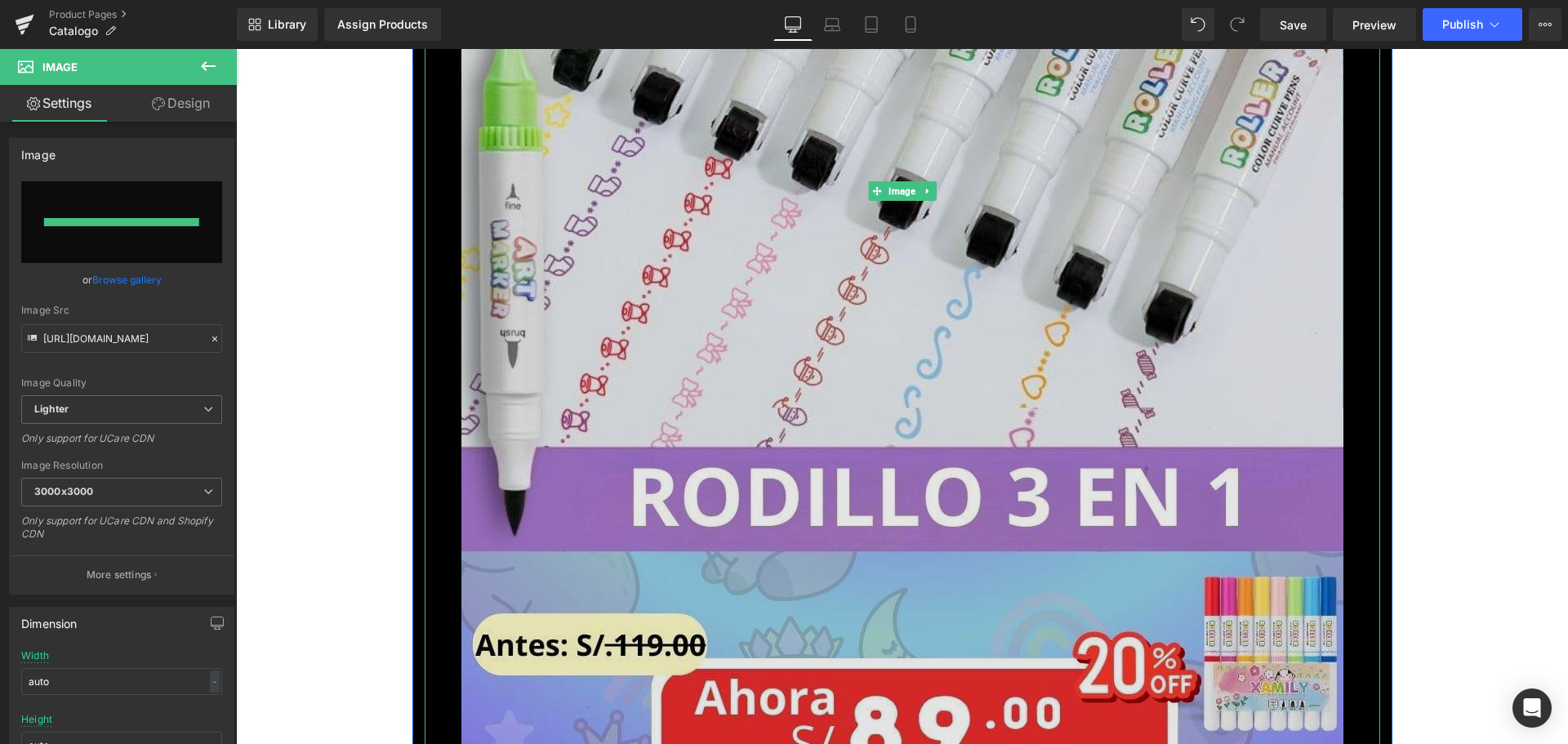
type input "[URL][DOMAIN_NAME]"
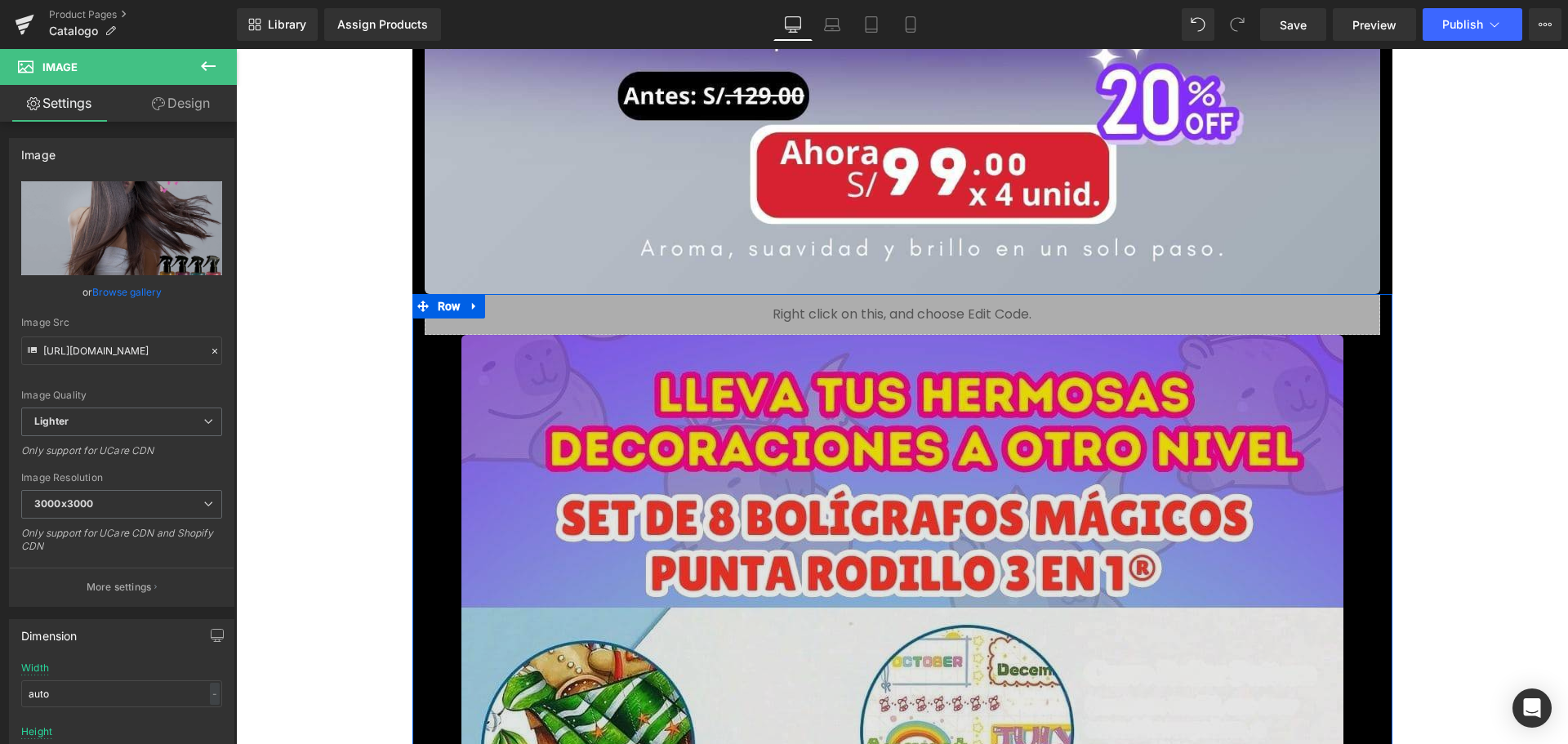
scroll to position [5229, 0]
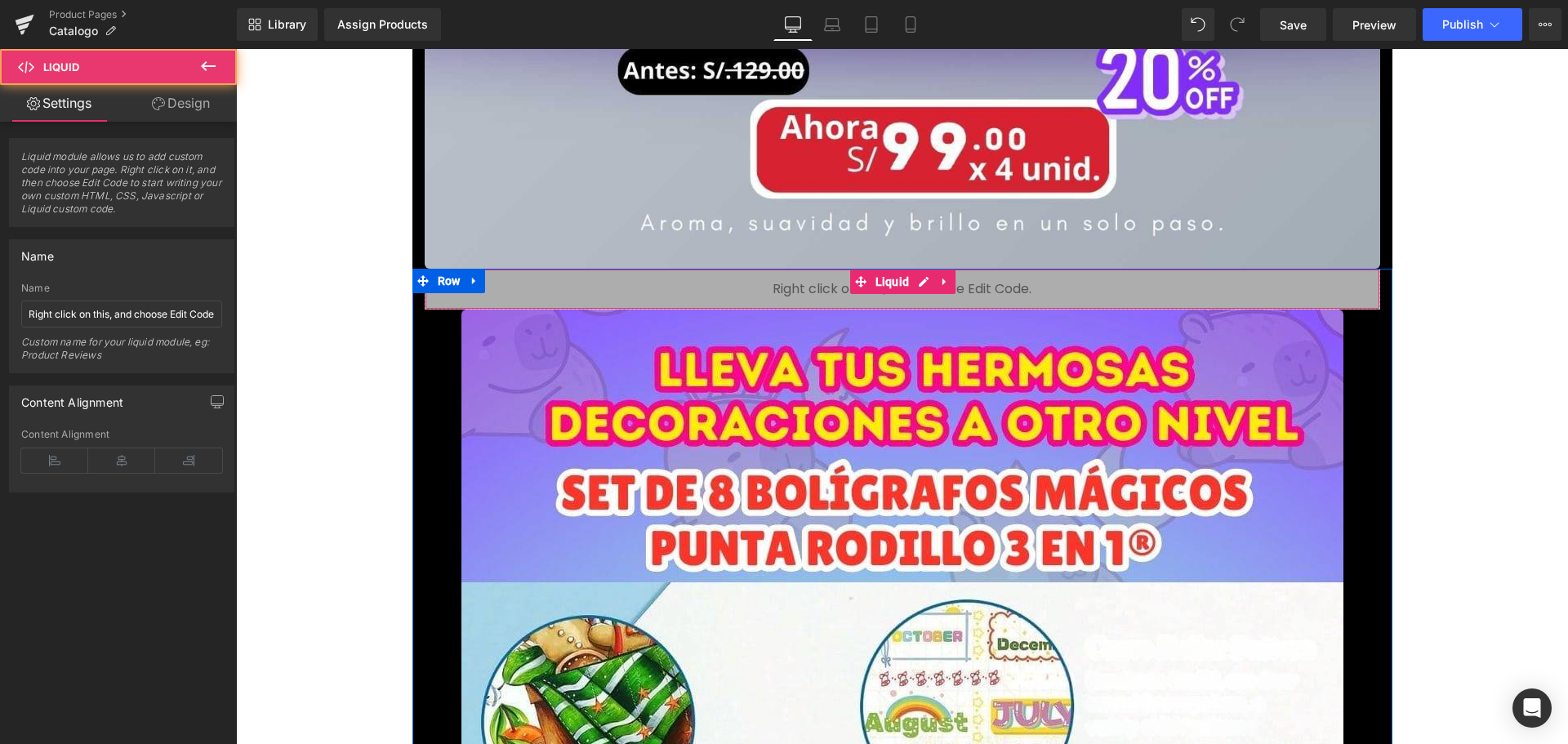
click at [1034, 287] on div "Liquid" at bounding box center [902, 289] width 955 height 41
click at [942, 283] on icon at bounding box center [943, 281] width 3 height 7
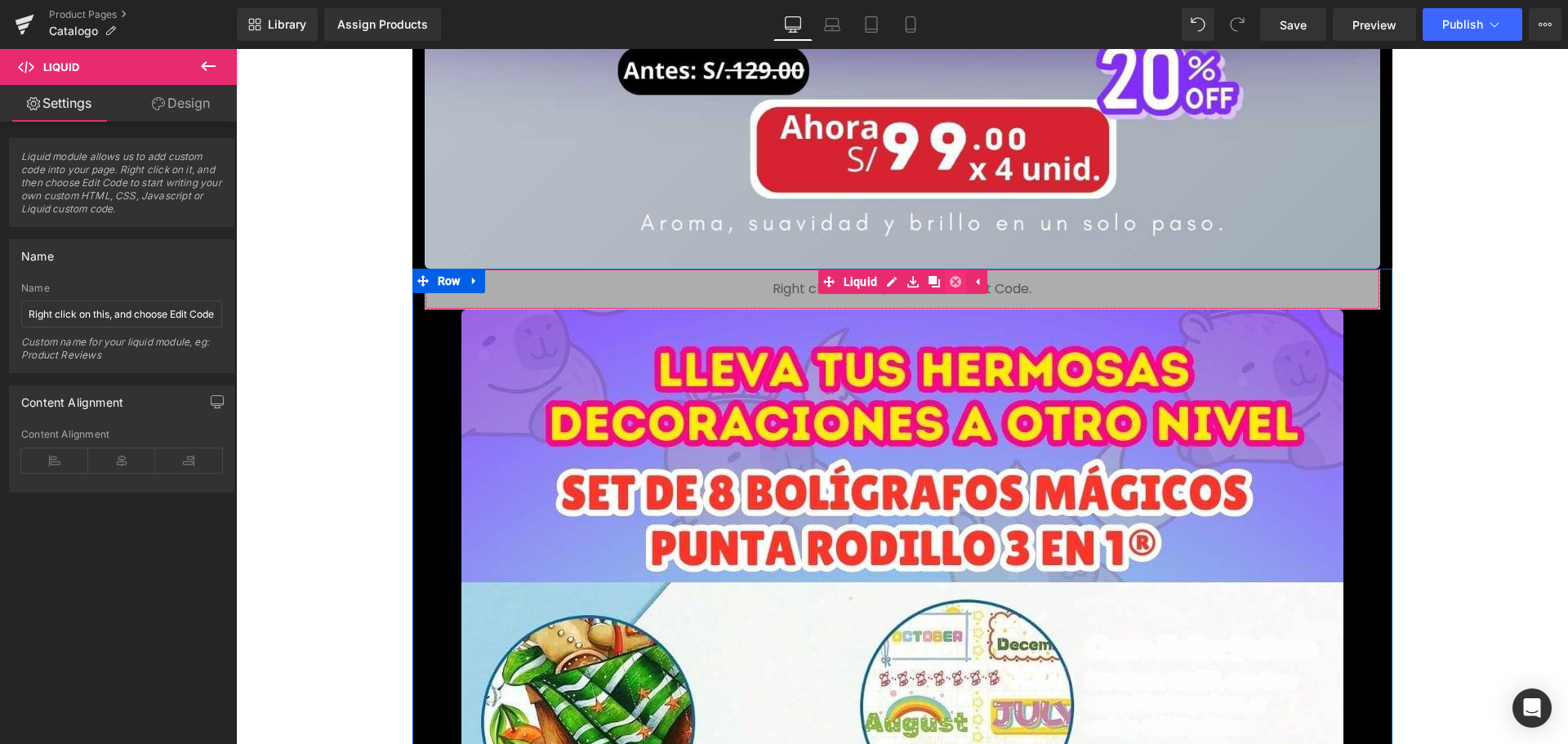
click at [952, 280] on icon at bounding box center [954, 281] width 11 height 11
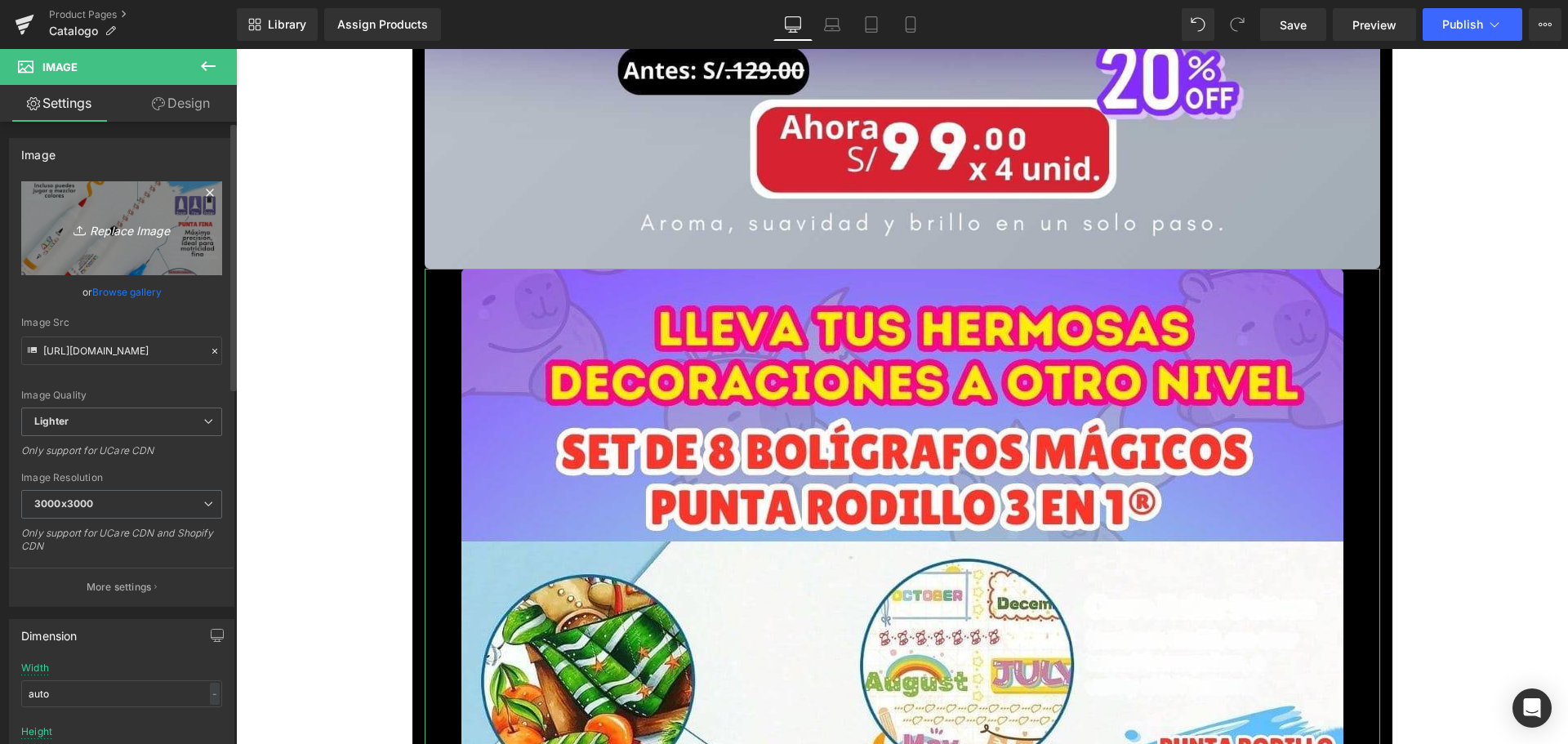
click at [141, 230] on icon "Replace Image" at bounding box center [121, 228] width 131 height 20
type input "C:\fakepath\5_optimized.jpg"
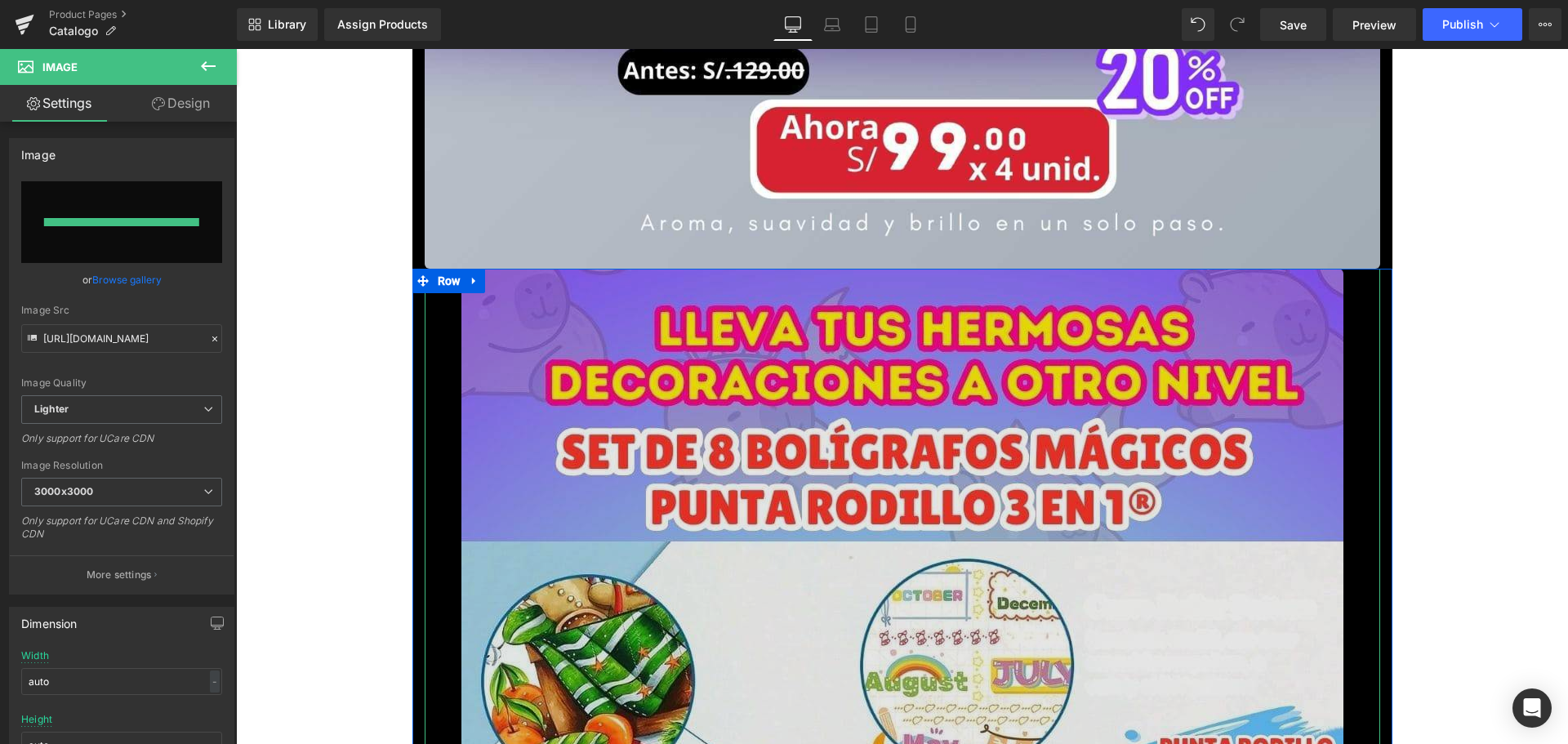
type input "[URL][DOMAIN_NAME]"
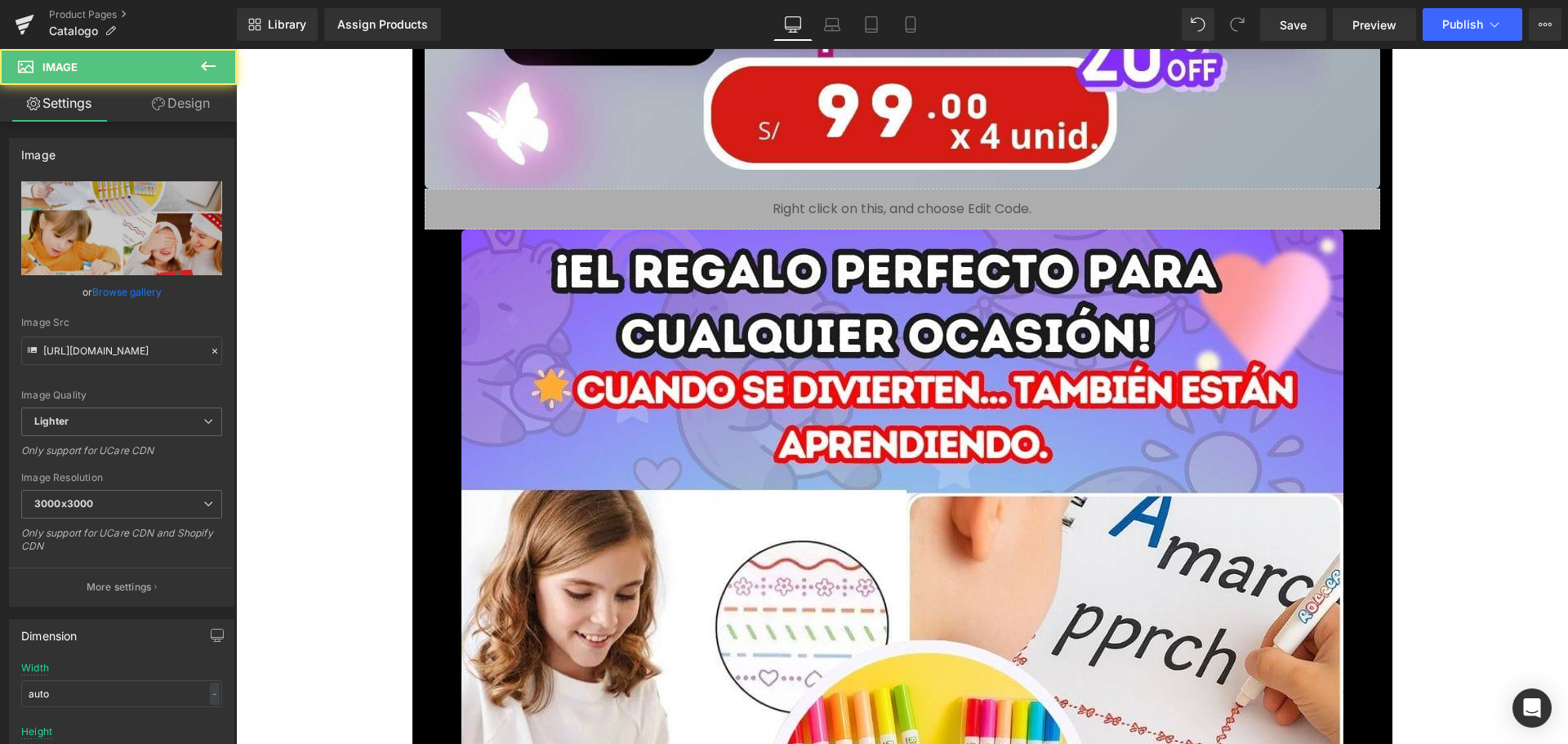
scroll to position [6536, 0]
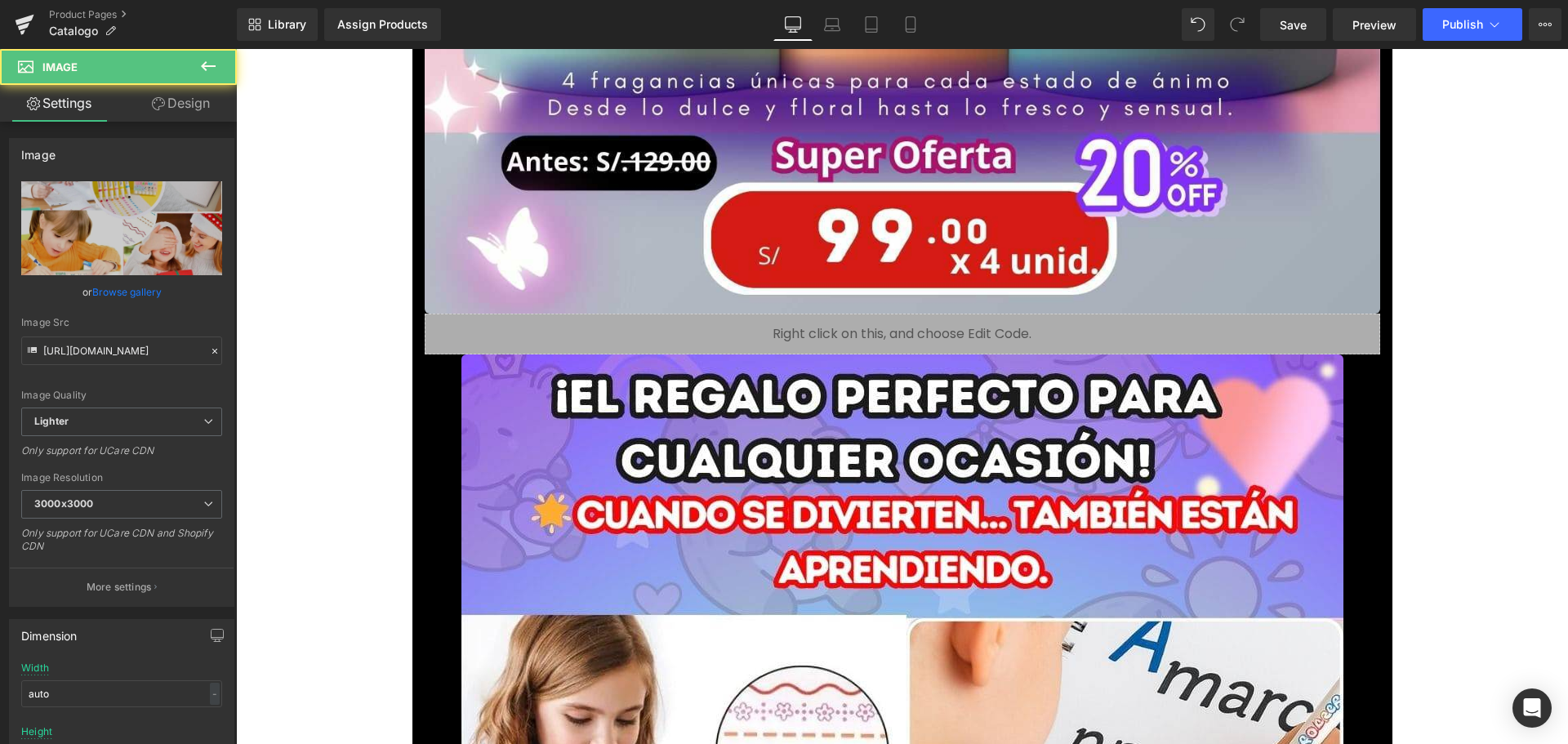
click at [823, 333] on div "Liquid" at bounding box center [902, 334] width 955 height 41
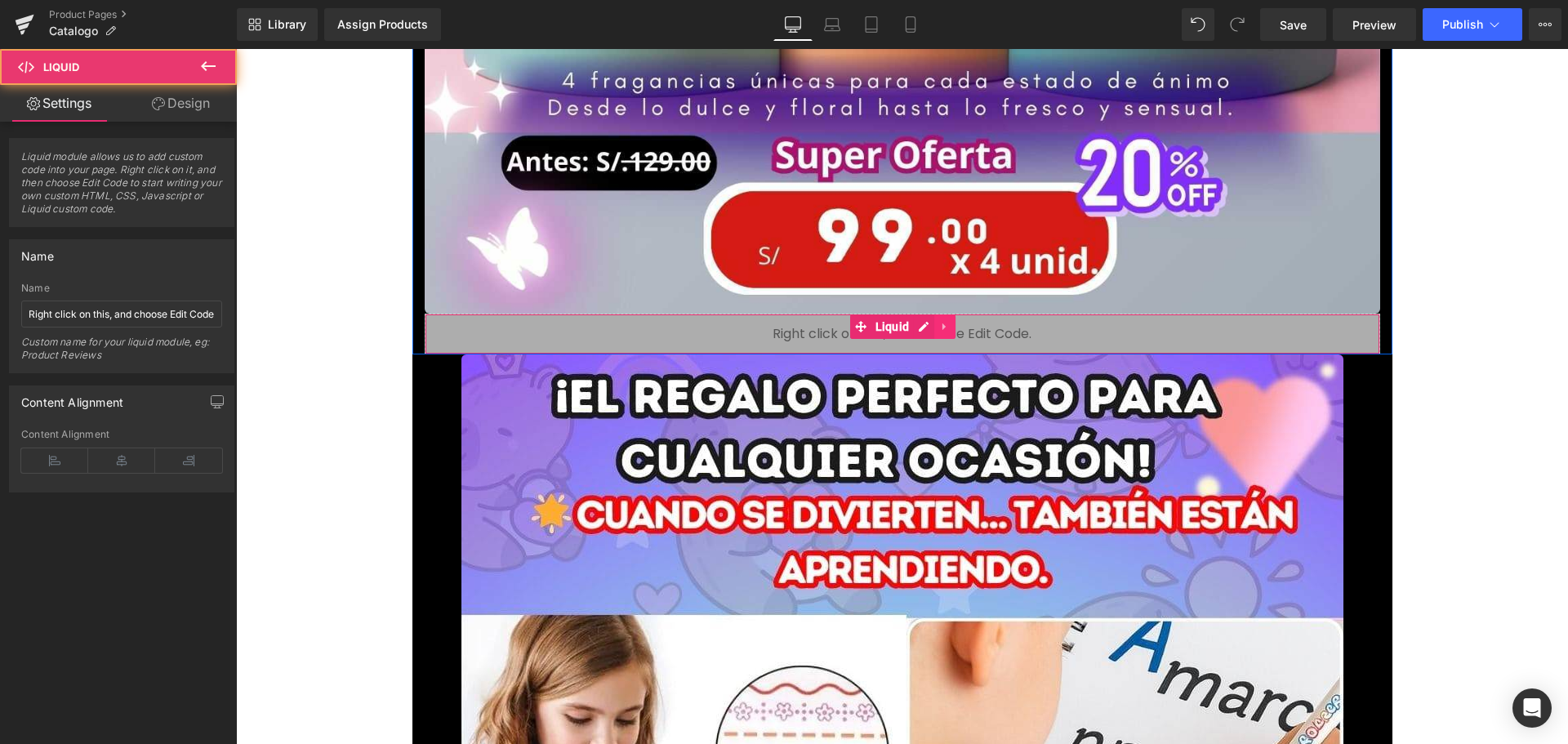
click at [939, 323] on icon at bounding box center [944, 326] width 11 height 12
click at [944, 324] on link at bounding box center [954, 327] width 21 height 25
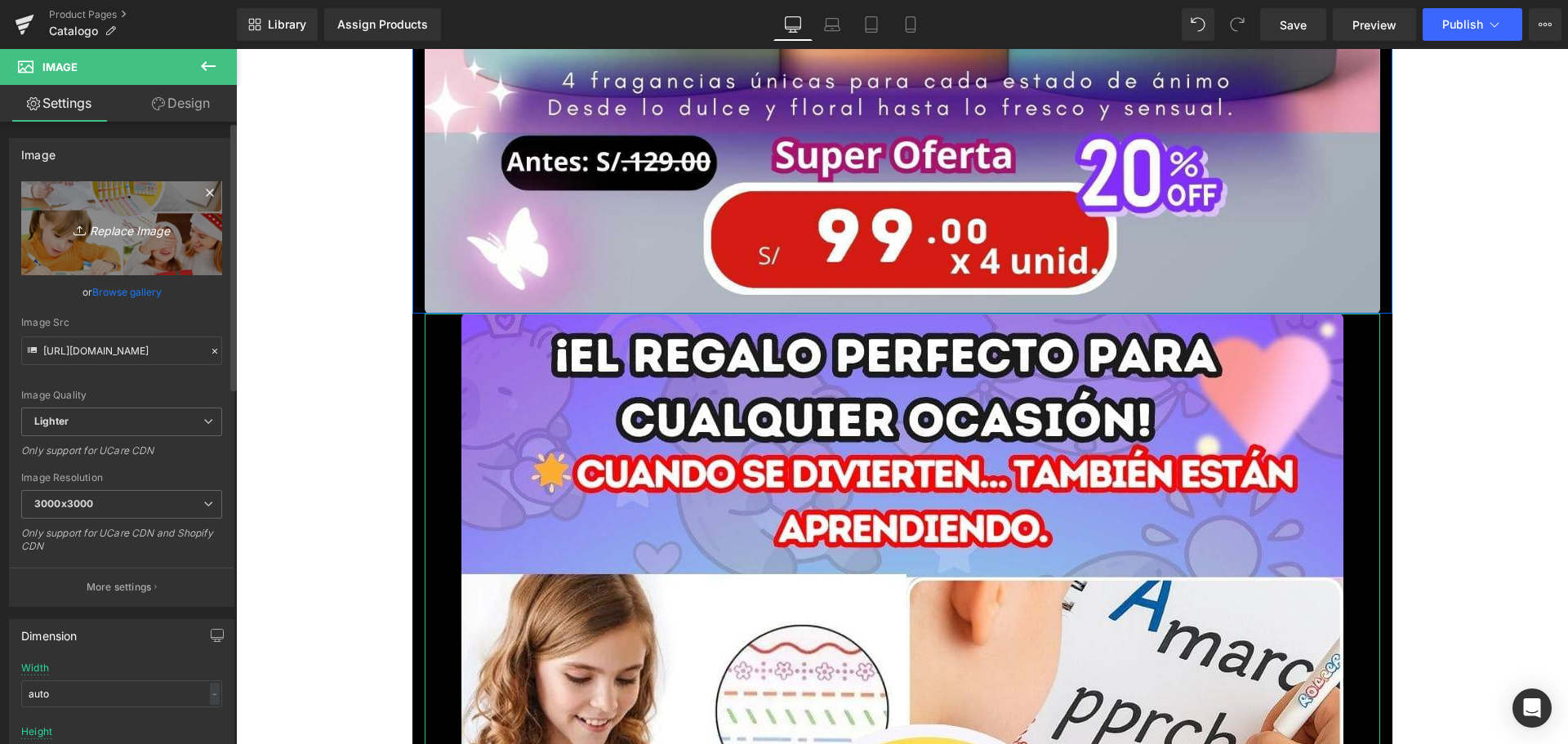
click at [160, 234] on icon "Replace Image" at bounding box center [121, 228] width 131 height 20
type input "C:\fakepath\6_optimized.jpg"
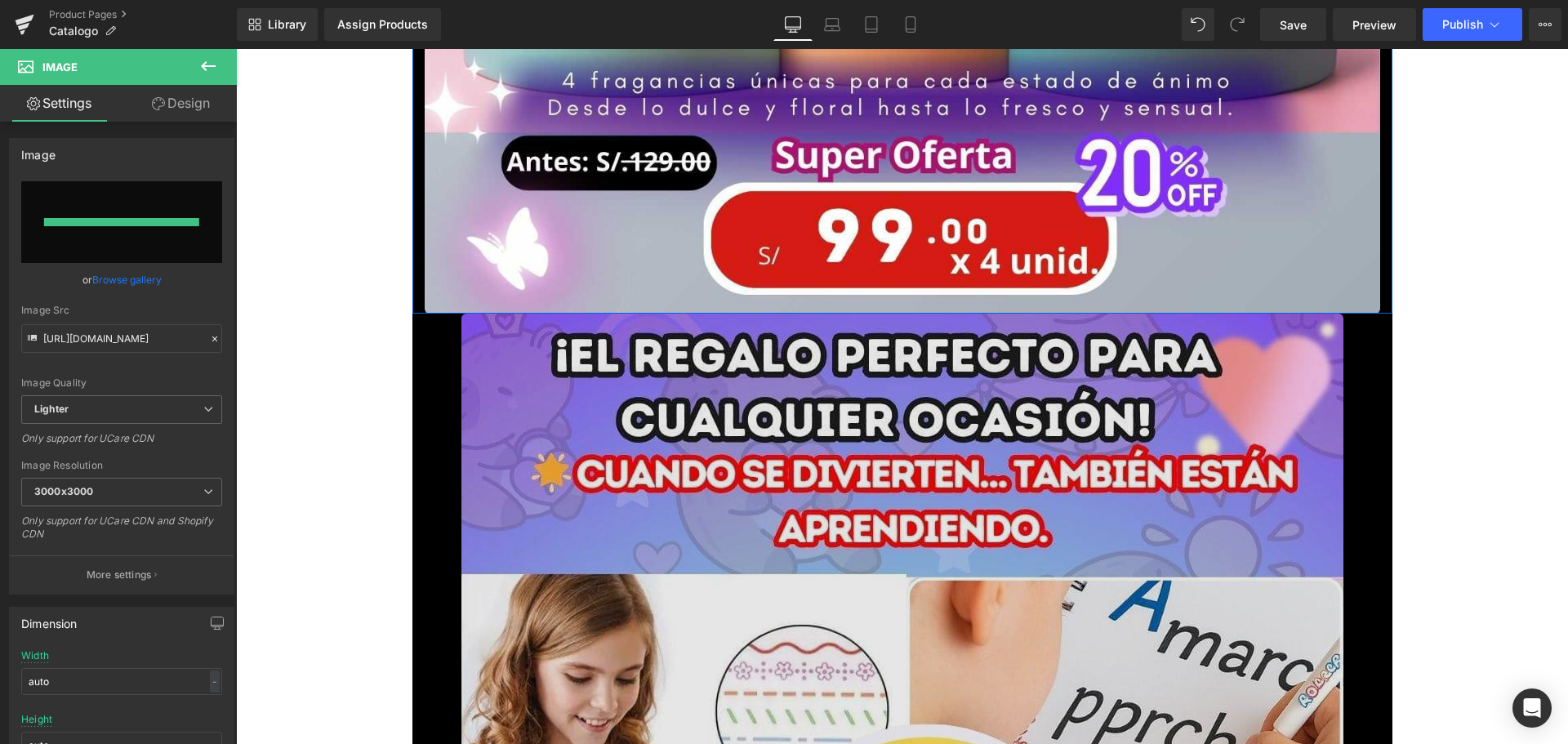
type input "[URL][DOMAIN_NAME]"
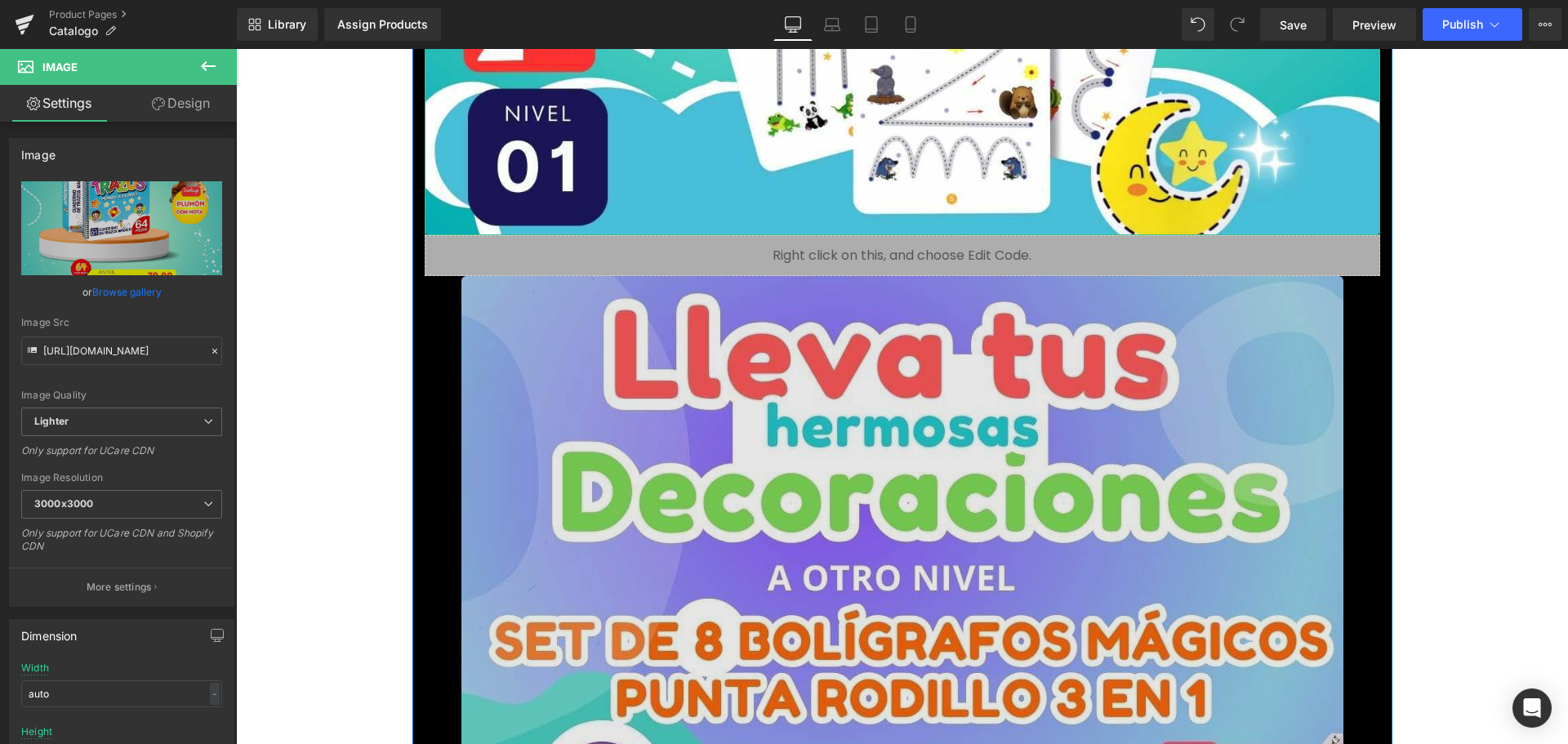
scroll to position [8007, 0]
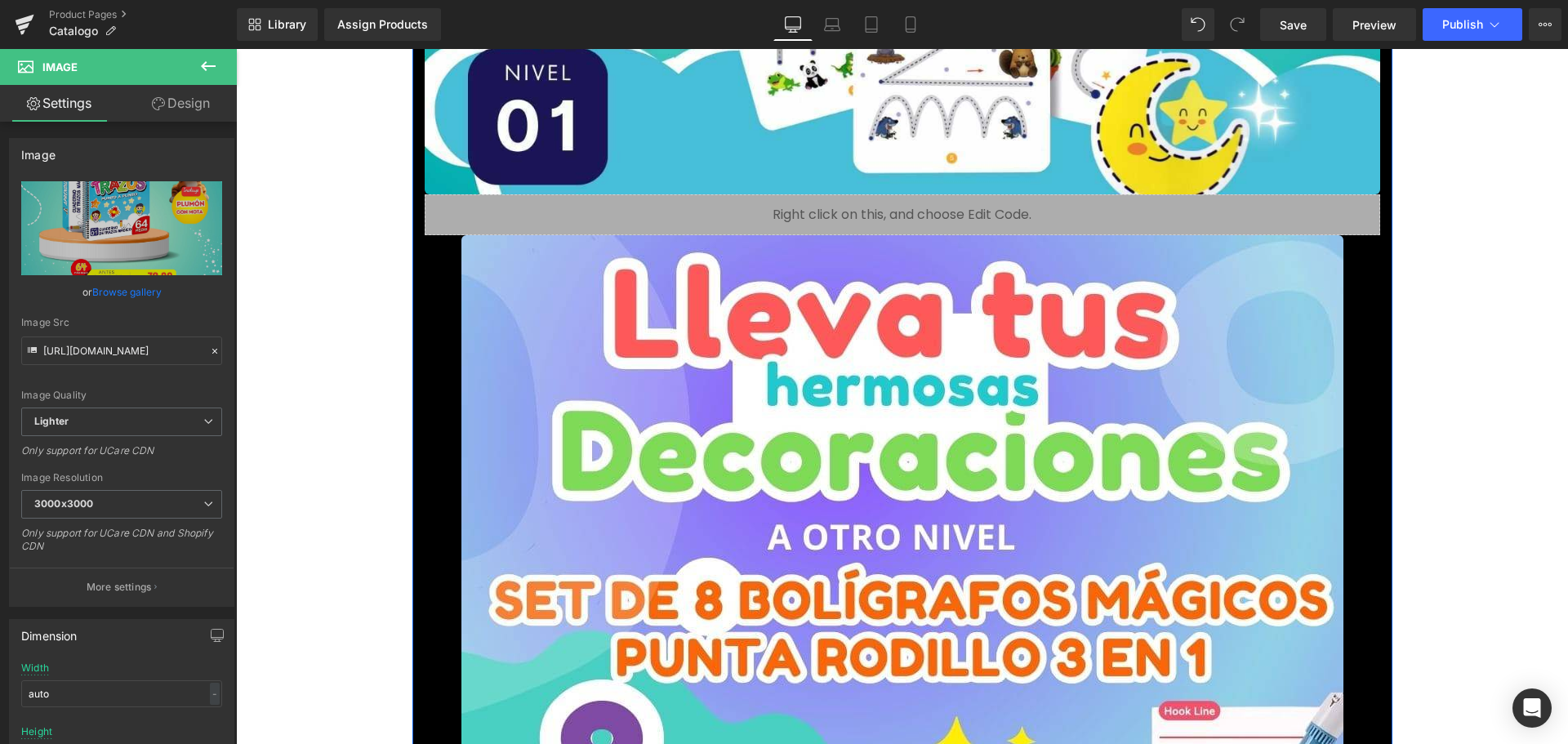
click at [811, 217] on div "Liquid" at bounding box center [902, 214] width 955 height 41
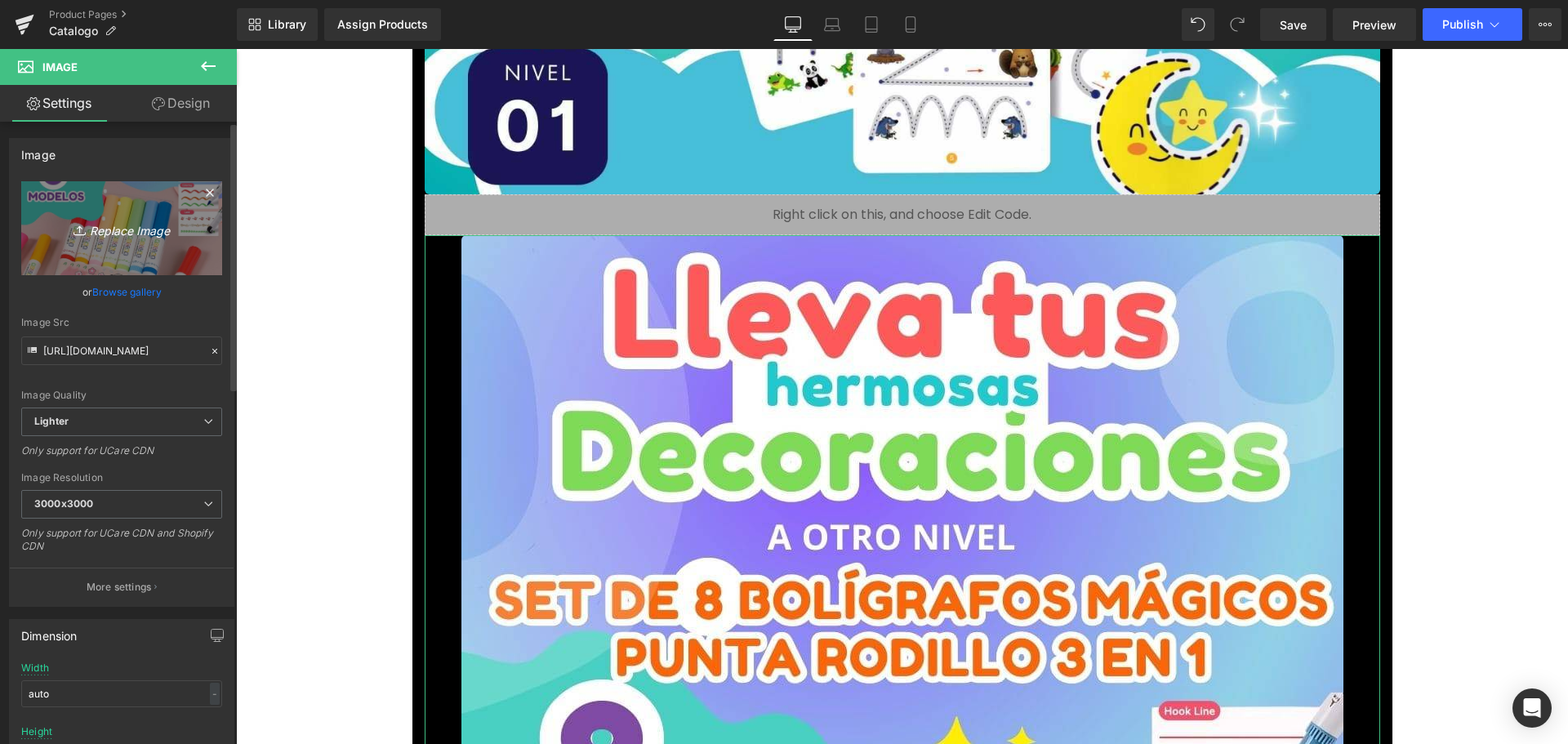
click at [140, 227] on icon "Replace Image" at bounding box center [121, 228] width 131 height 20
type input "C:\fakepath\7_optimized.jpg"
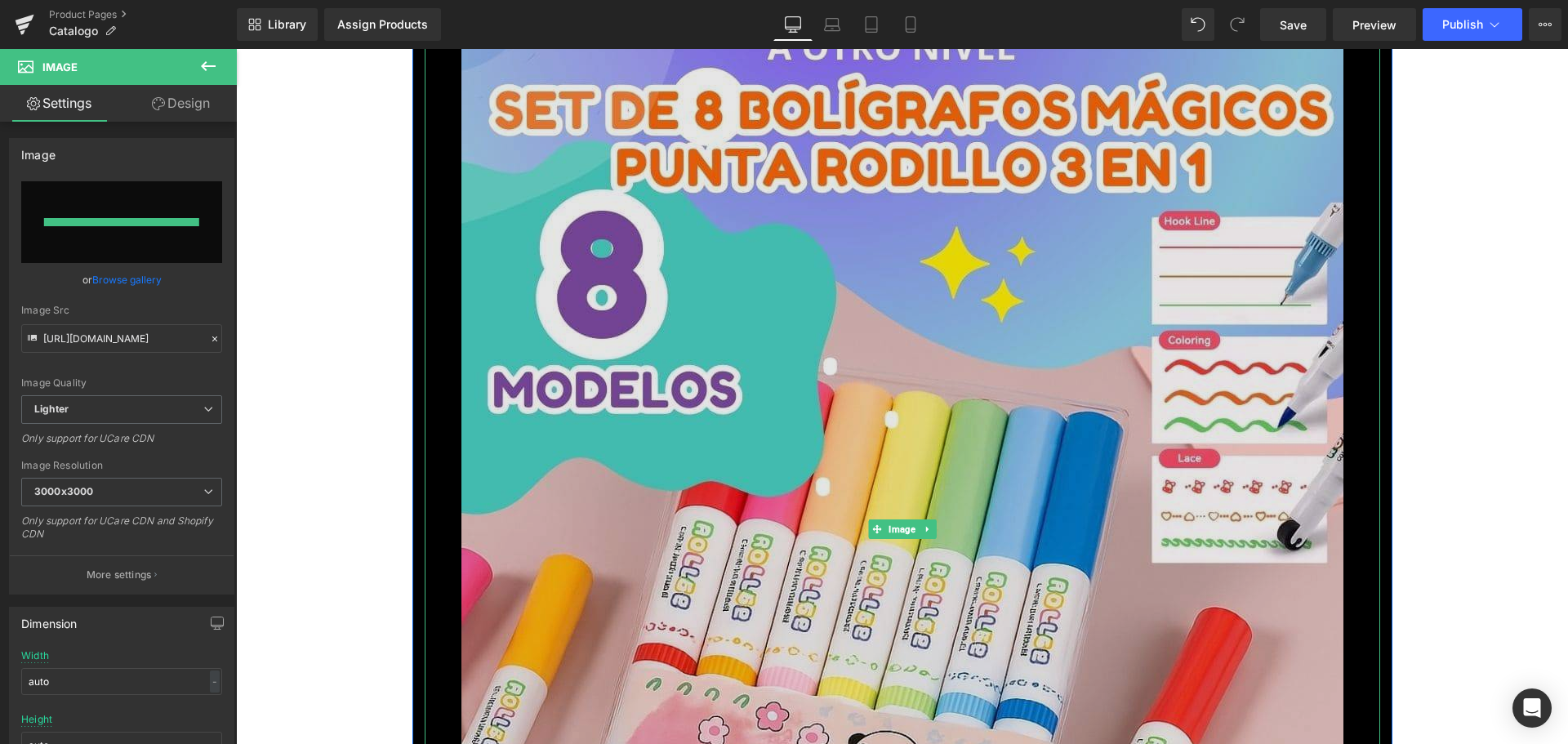
type input "[URL][DOMAIN_NAME]"
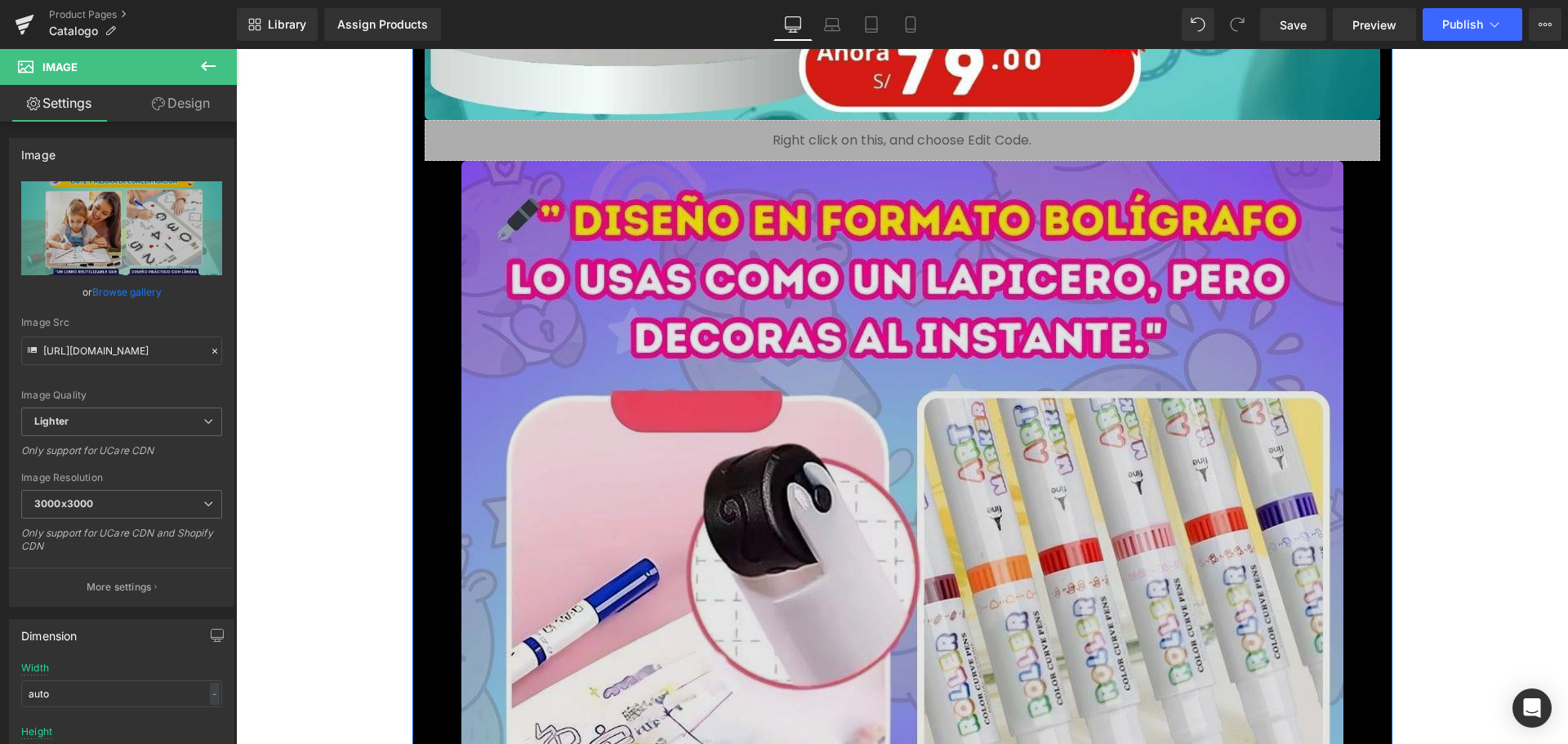
scroll to position [9478, 0]
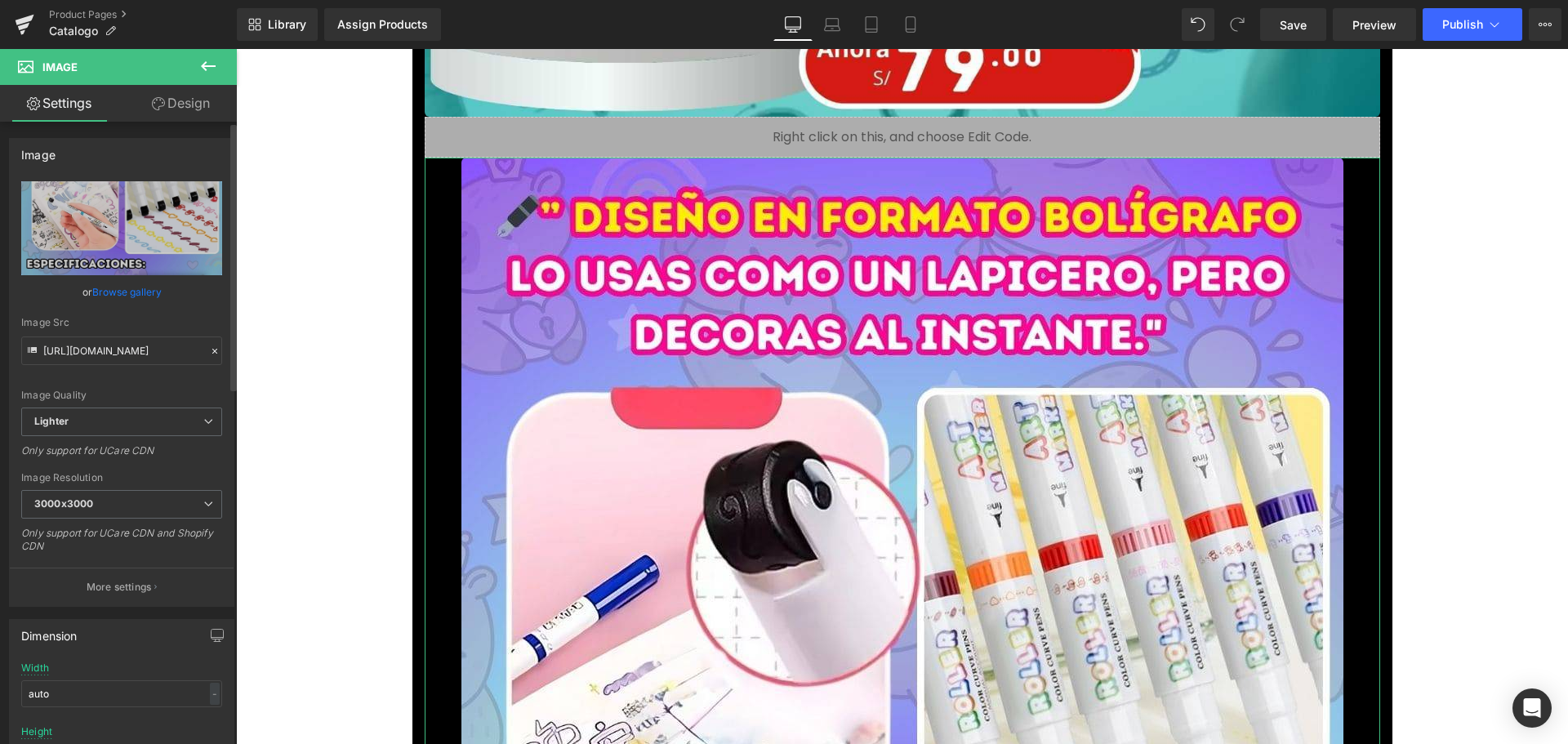
click at [144, 294] on link "Browse gallery" at bounding box center [126, 292] width 69 height 29
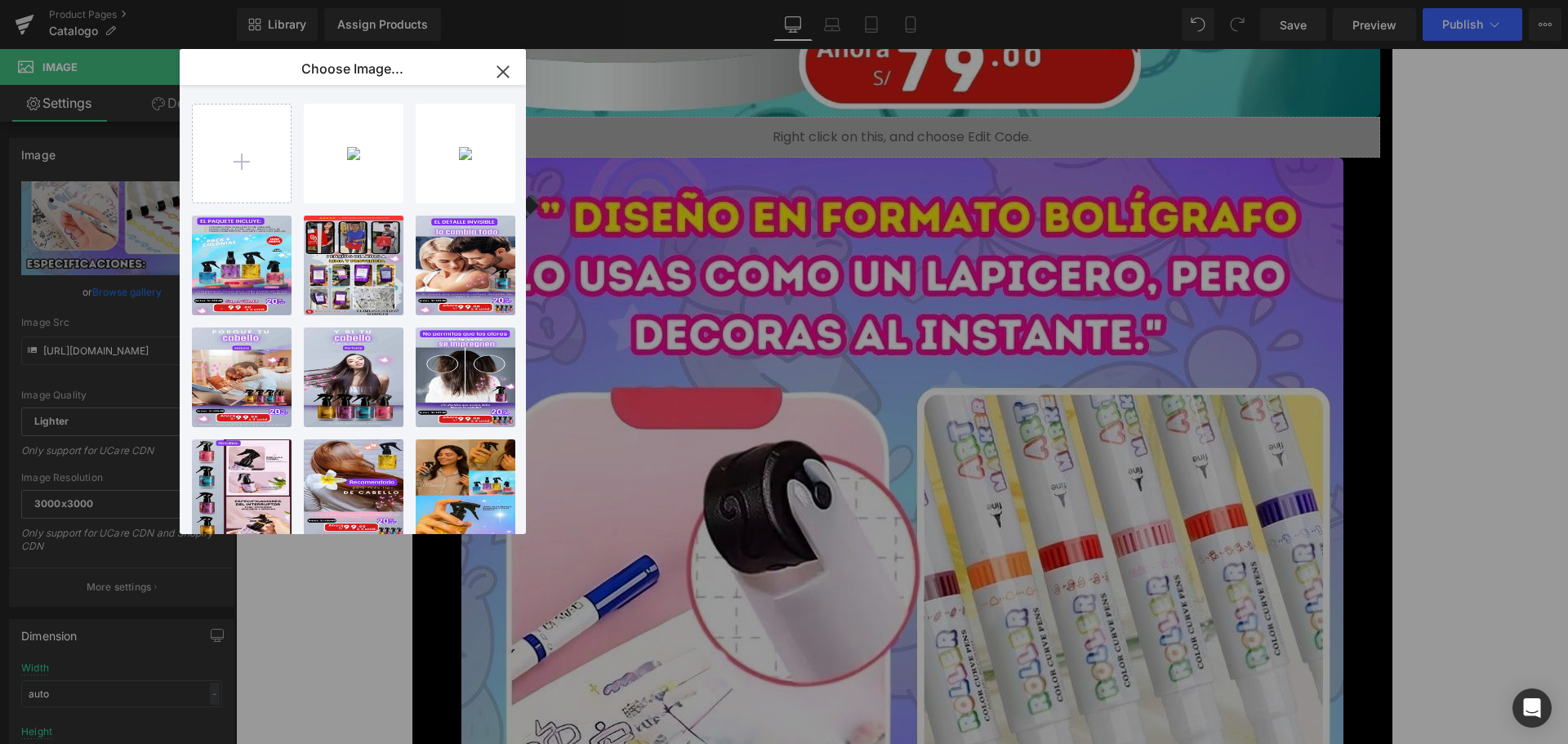
click at [503, 71] on icon "button" at bounding box center [503, 71] width 11 height 11
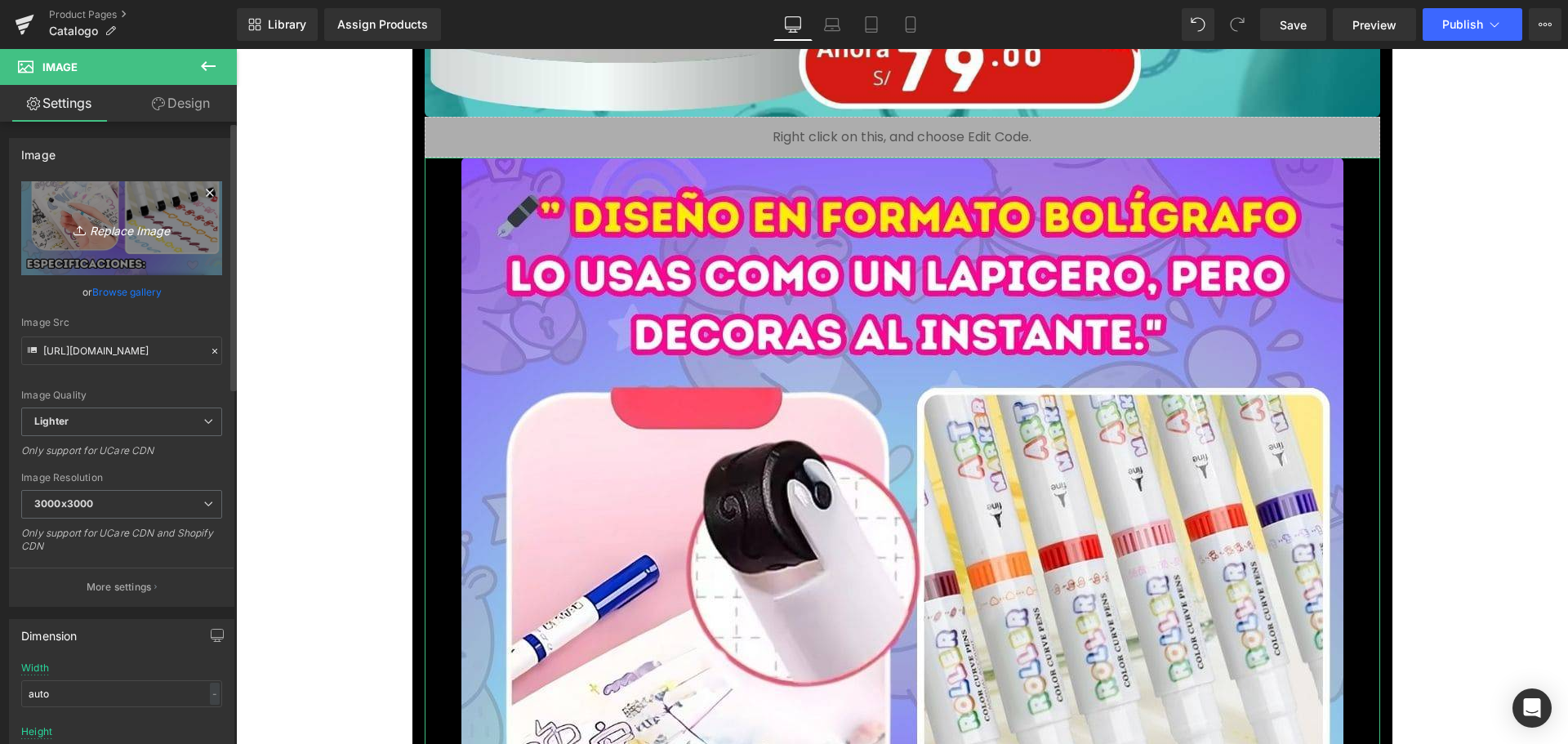
click at [138, 226] on icon "Replace Image" at bounding box center [121, 228] width 131 height 20
type input "C:\fakepath\8_optimized.jpg"
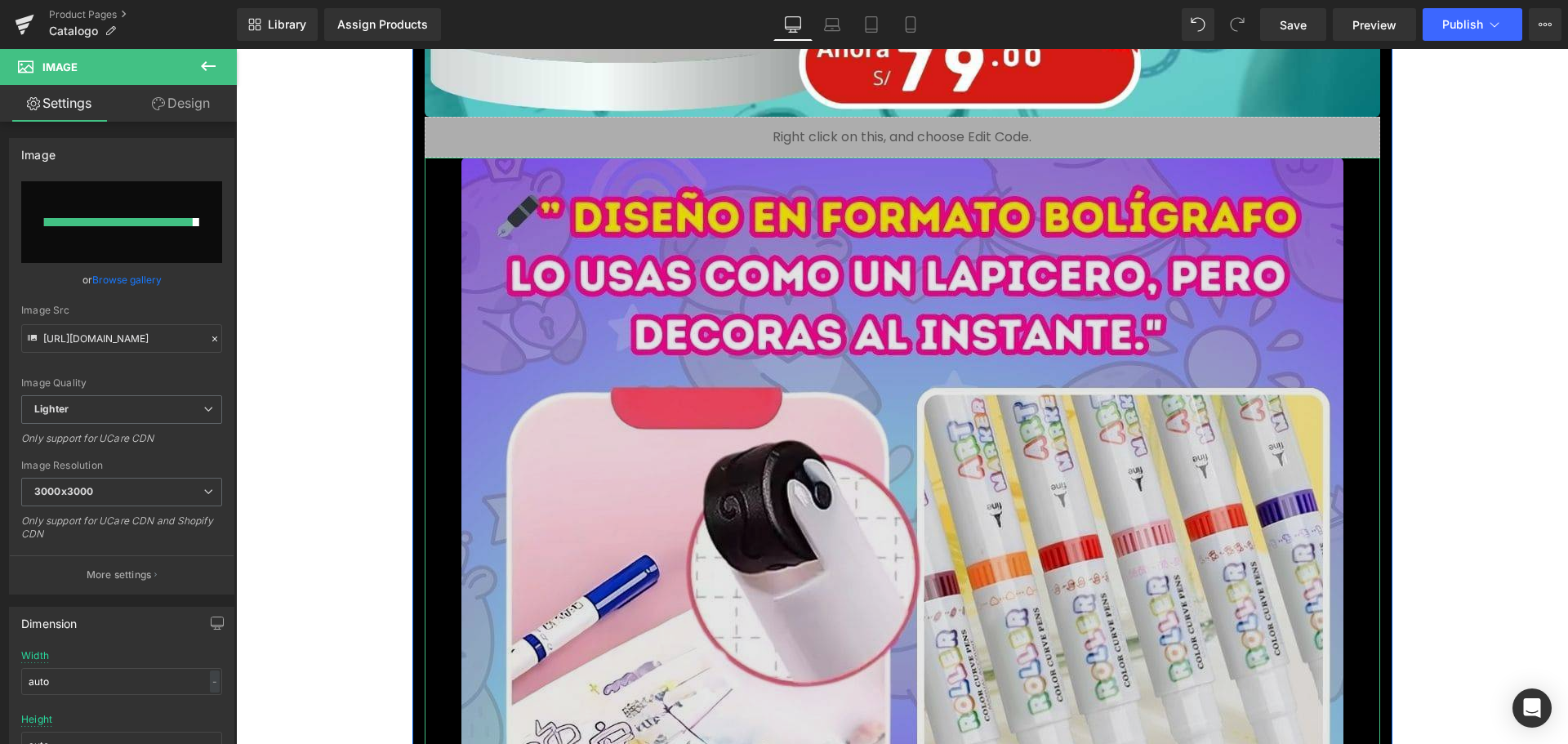
type input "[URL][DOMAIN_NAME]"
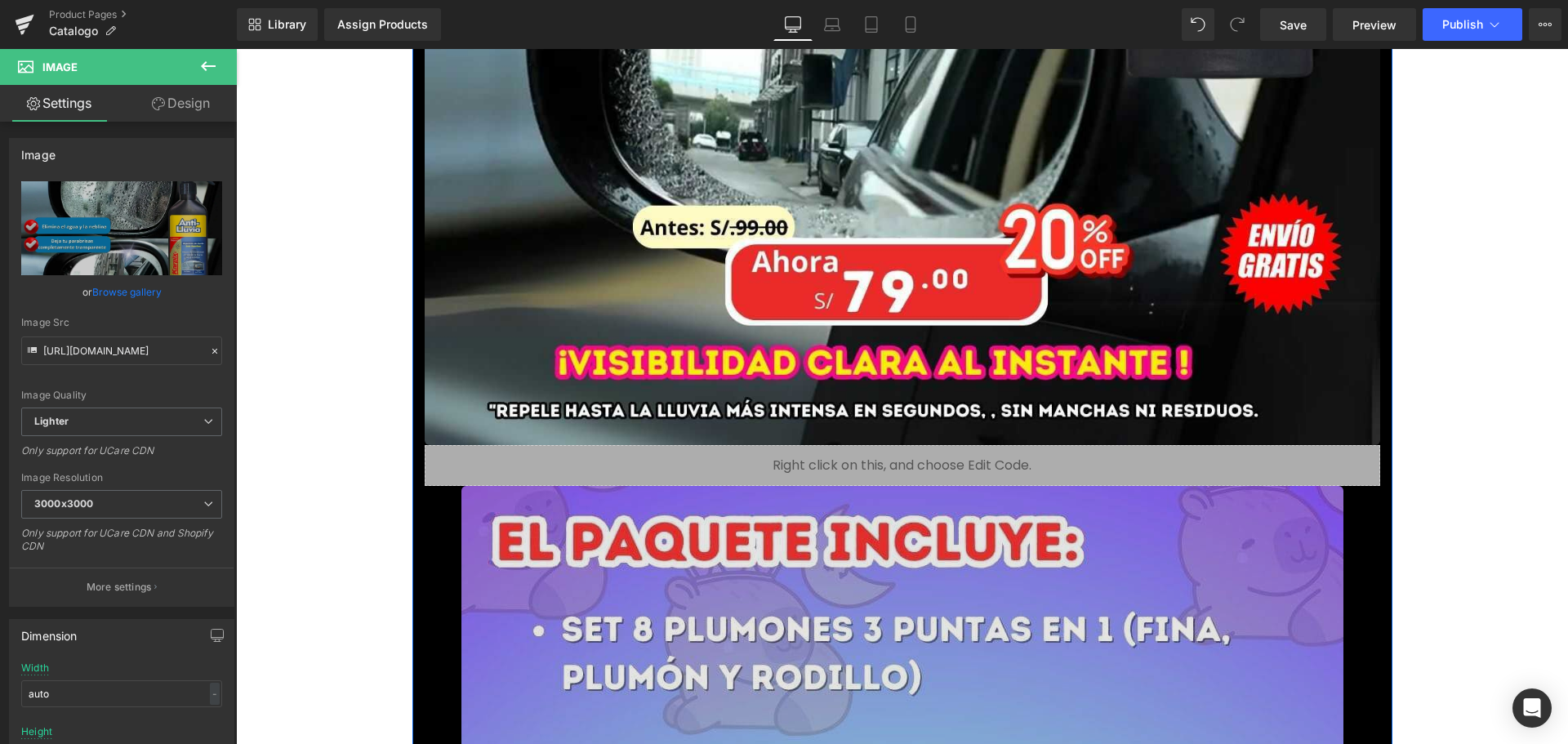
scroll to position [10703, 0]
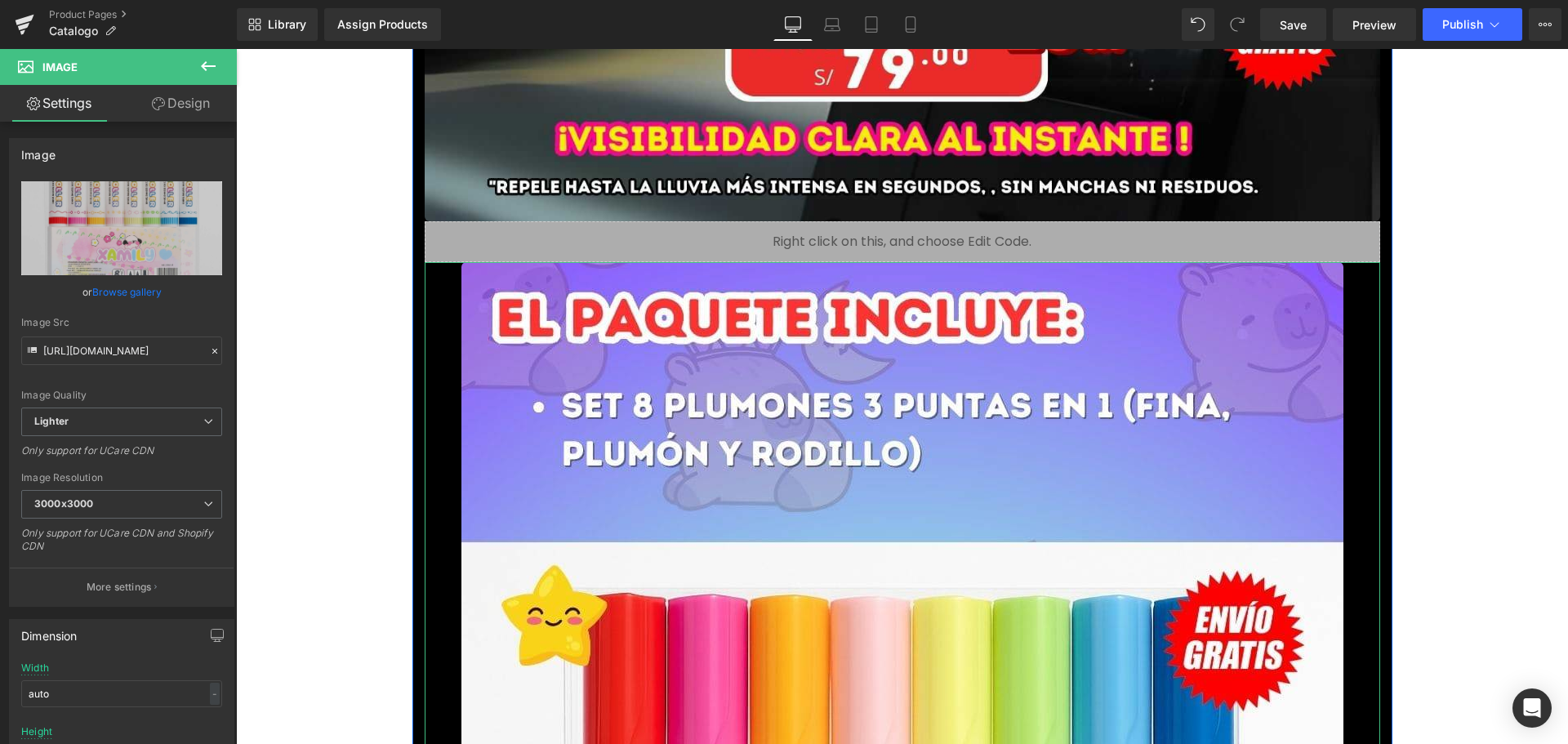
scroll to position [10866, 0]
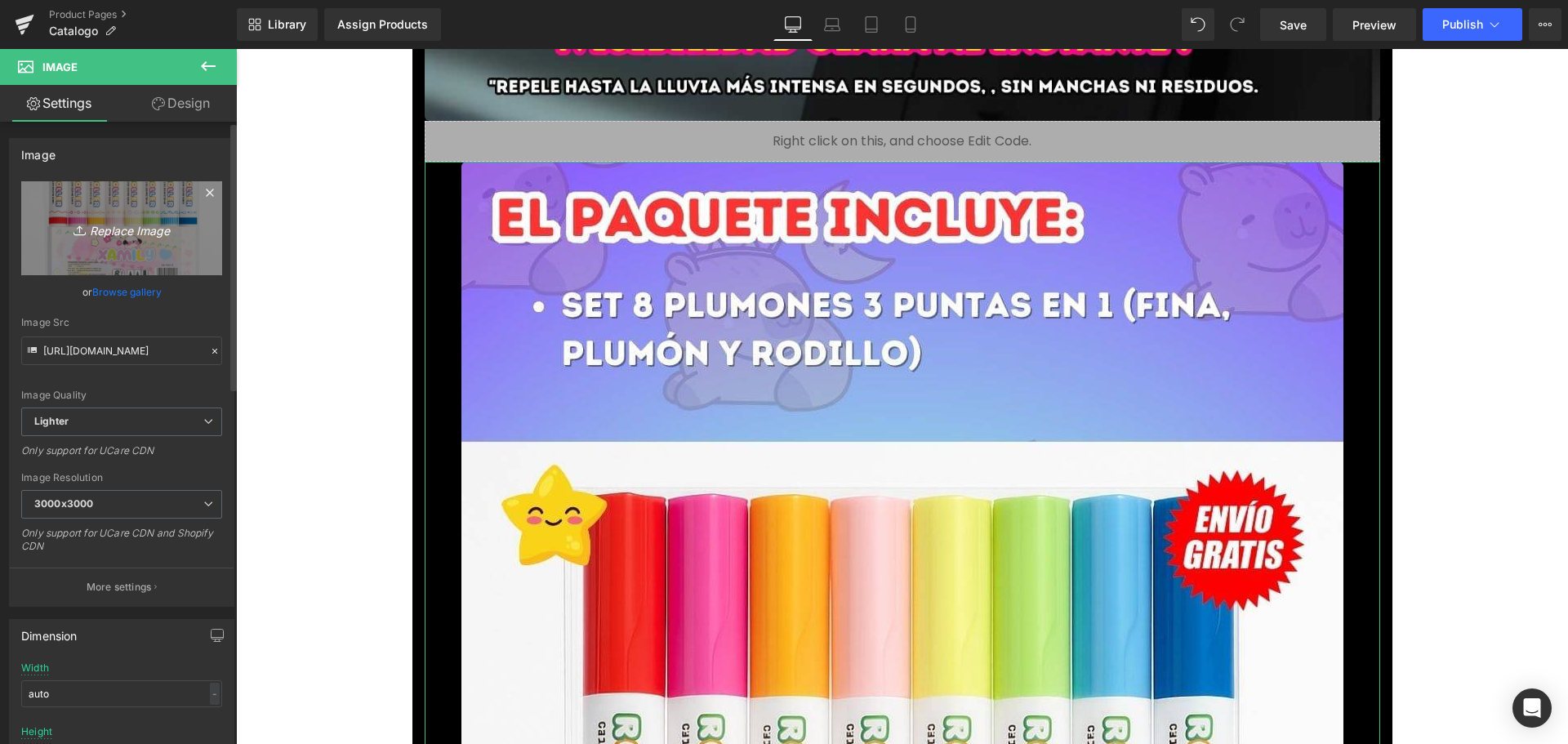
click at [132, 232] on icon "Replace Image" at bounding box center [121, 228] width 131 height 20
type input "C:\fakepath\9_optimized.jpg"
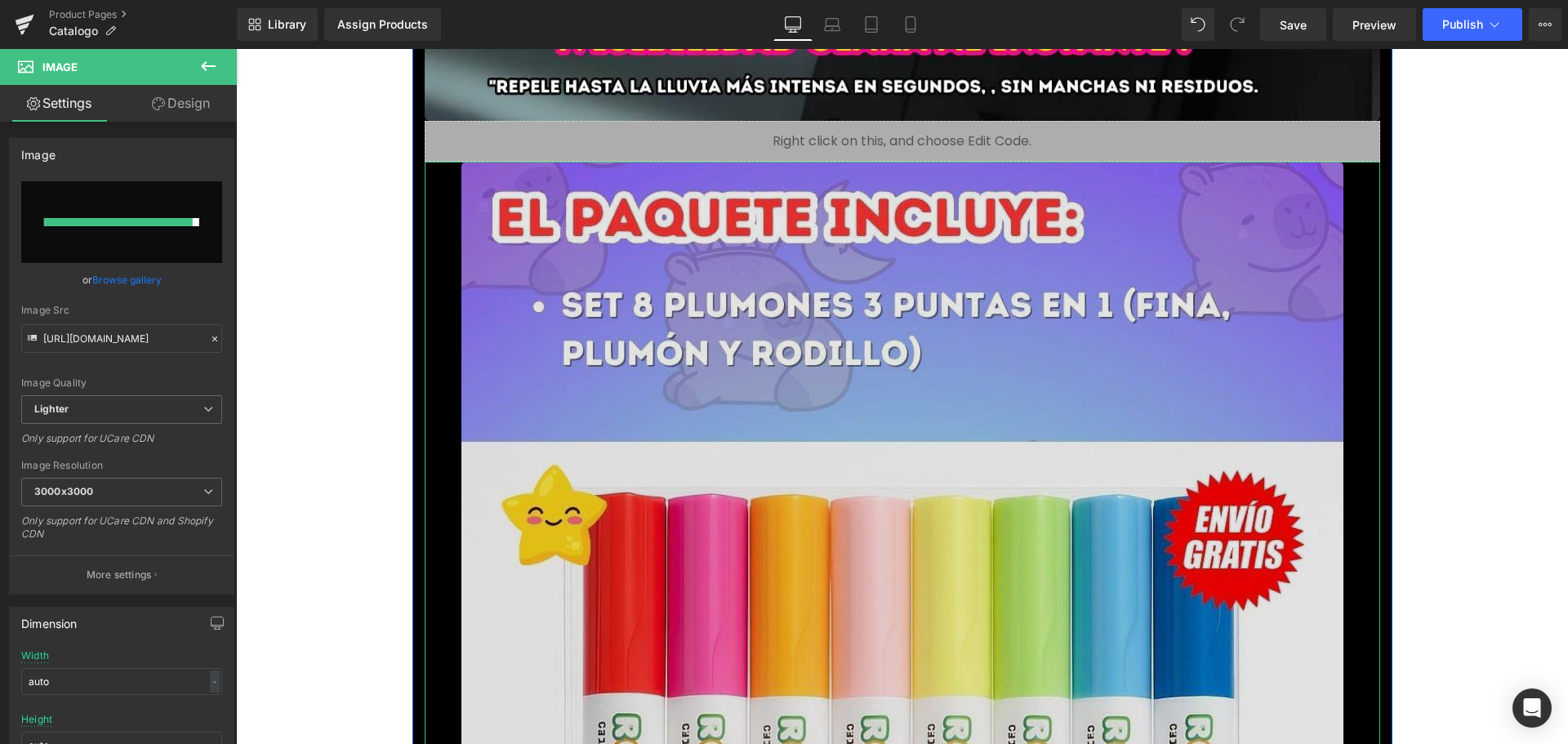
type input "[URL][DOMAIN_NAME]"
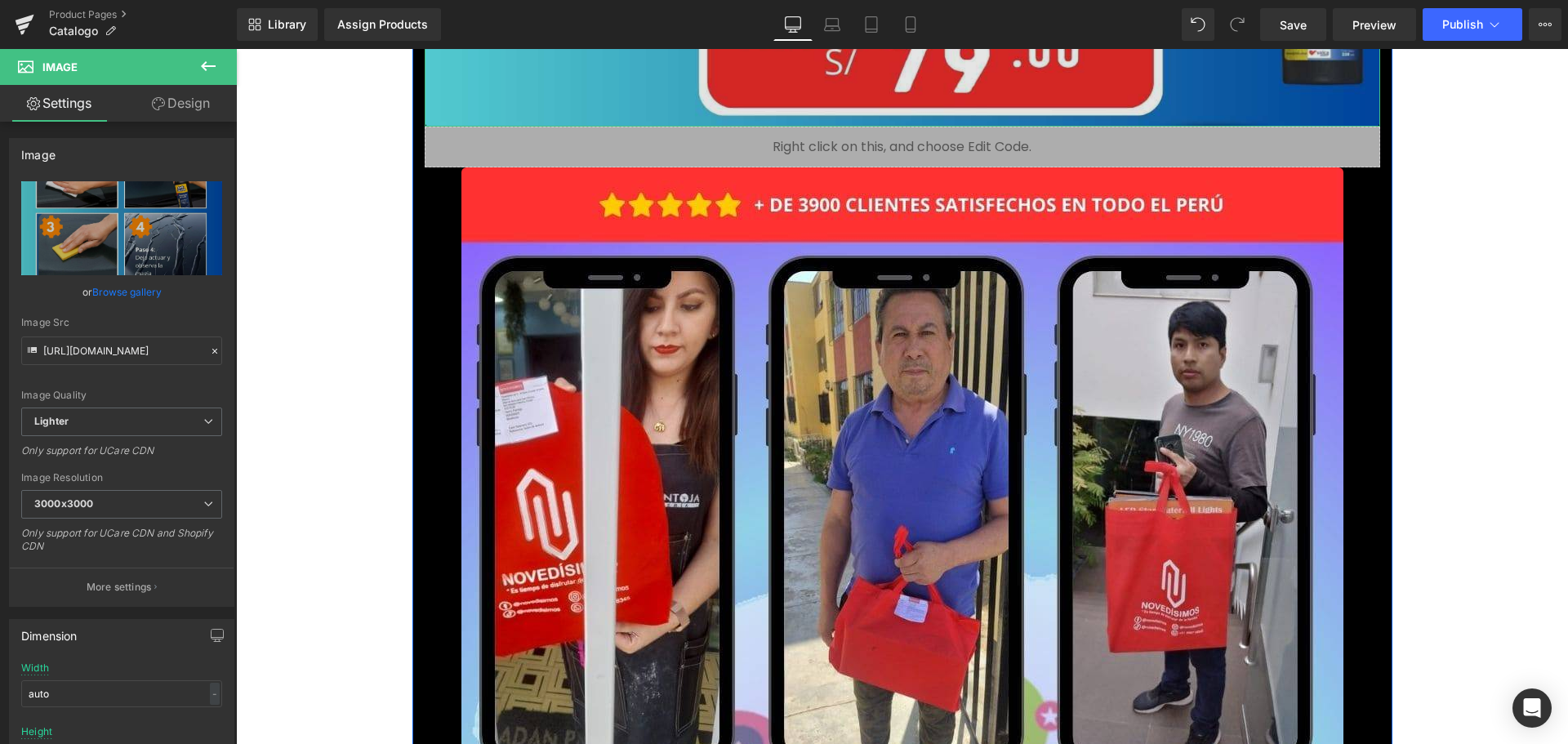
scroll to position [12255, 0]
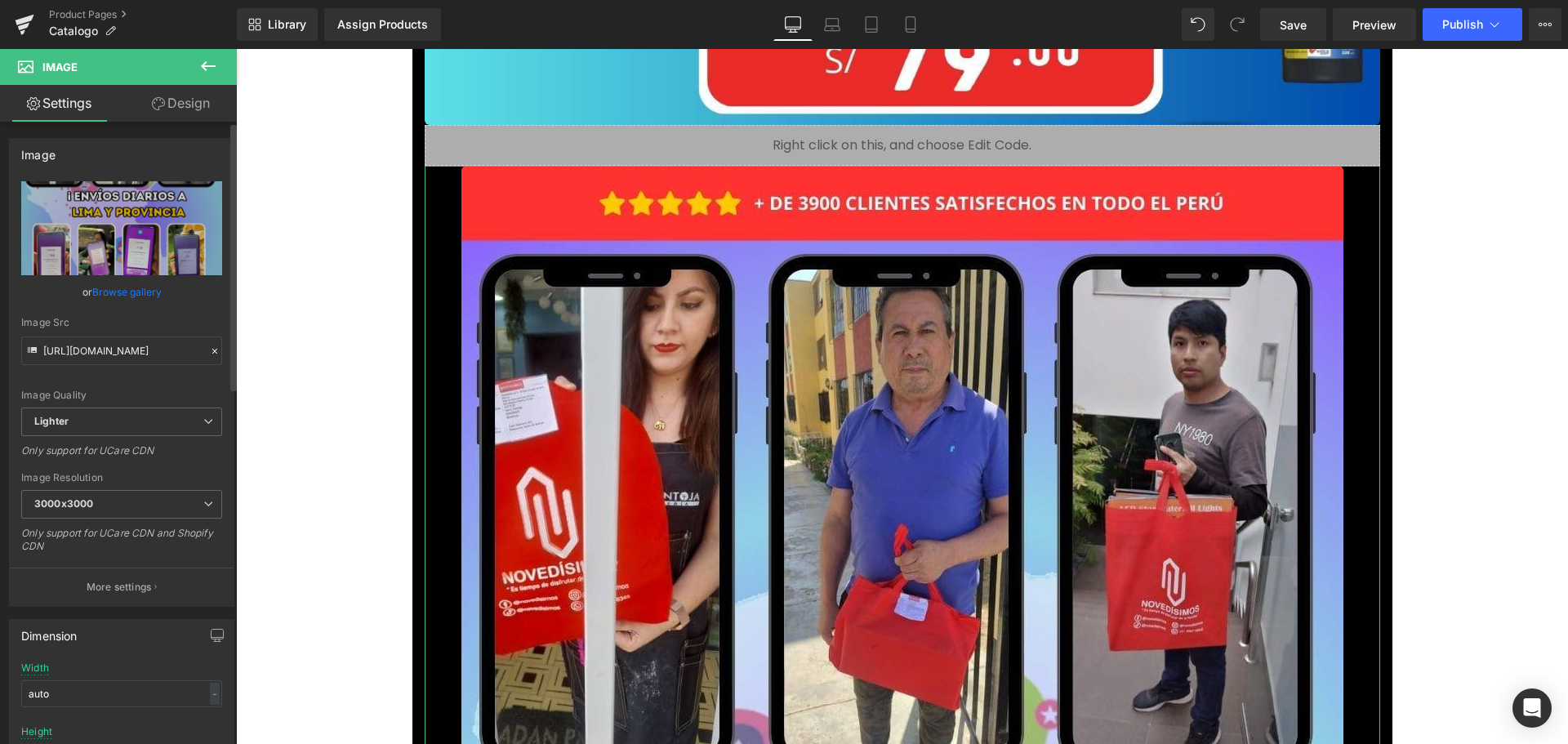
click at [144, 294] on link "Browse gallery" at bounding box center [126, 292] width 69 height 29
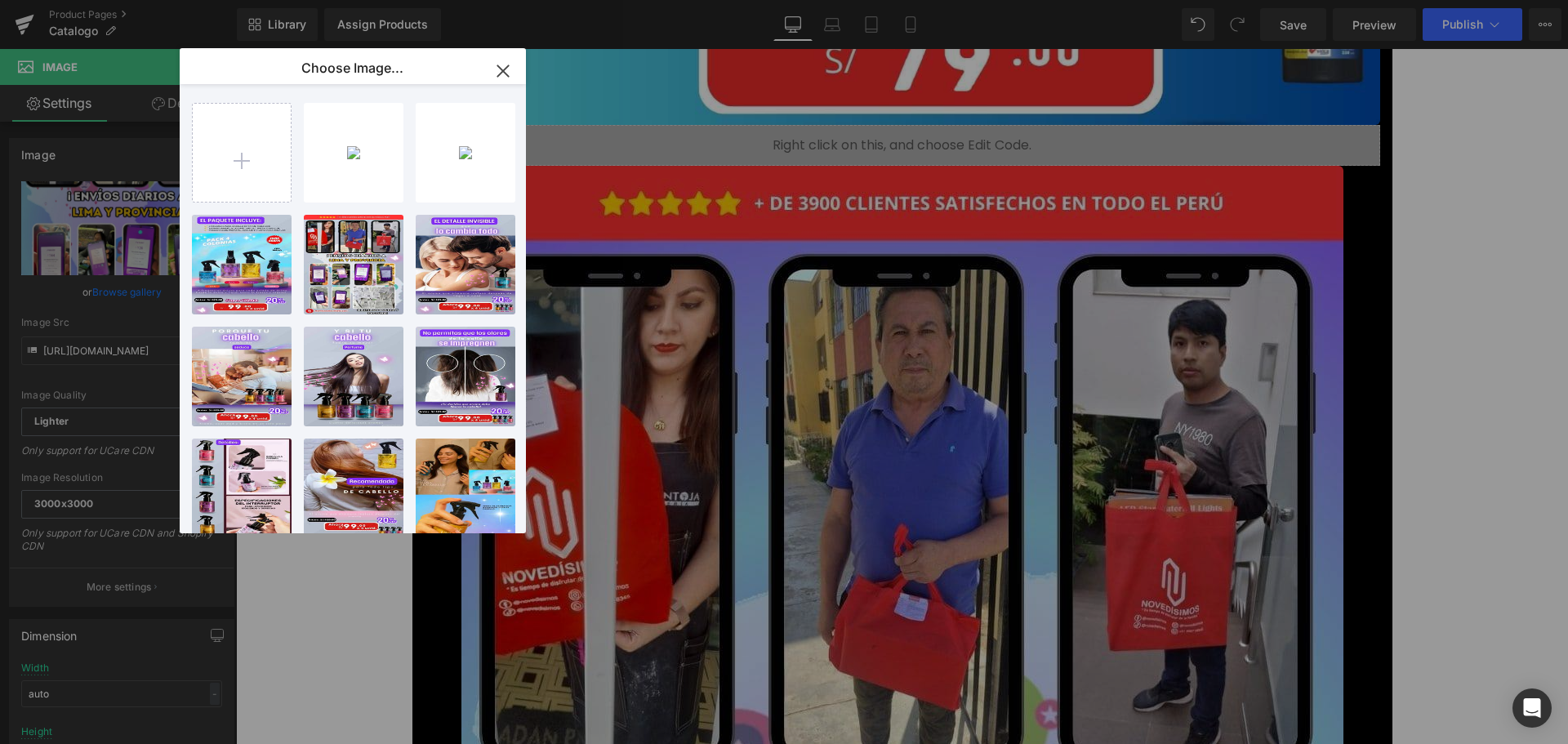
click at [491, 75] on icon "button" at bounding box center [503, 71] width 26 height 26
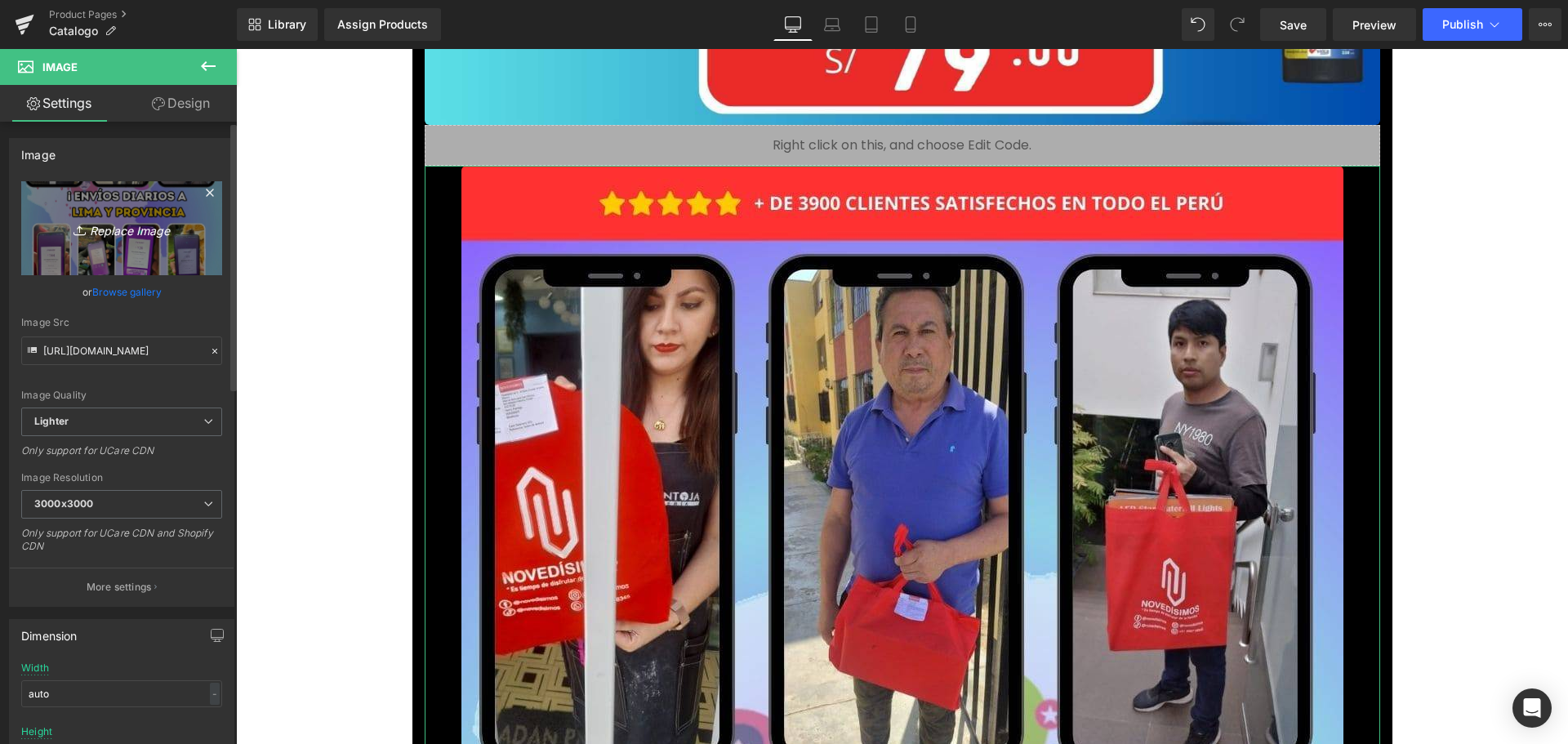
click at [151, 228] on icon "Replace Image" at bounding box center [121, 228] width 131 height 20
type input "C:\fakepath\10_optimized.jpg"
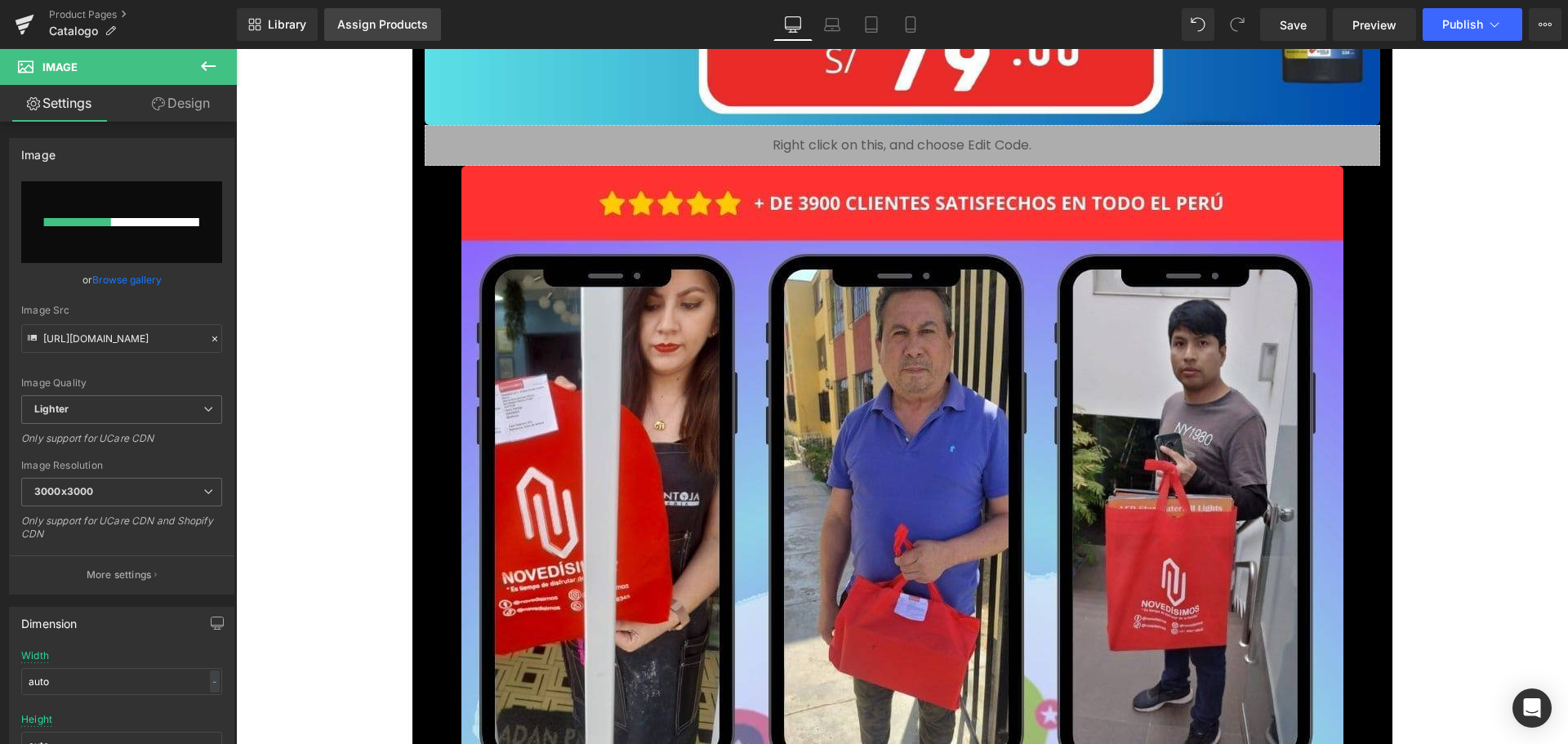
type input "[URL][DOMAIN_NAME]"
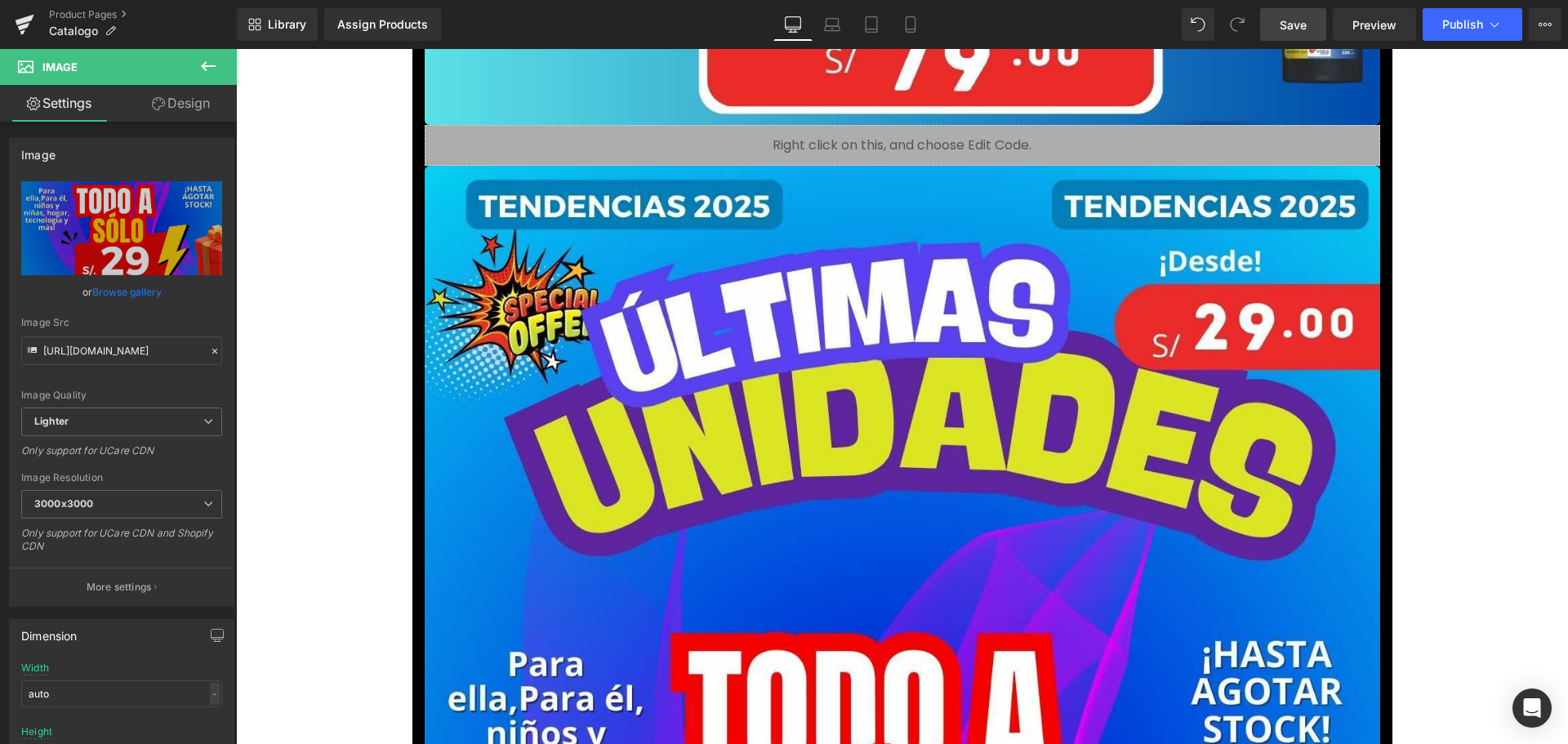
click at [1300, 25] on span "Save" at bounding box center [1292, 24] width 27 height 17
